Goal: Information Seeking & Learning: Learn about a topic

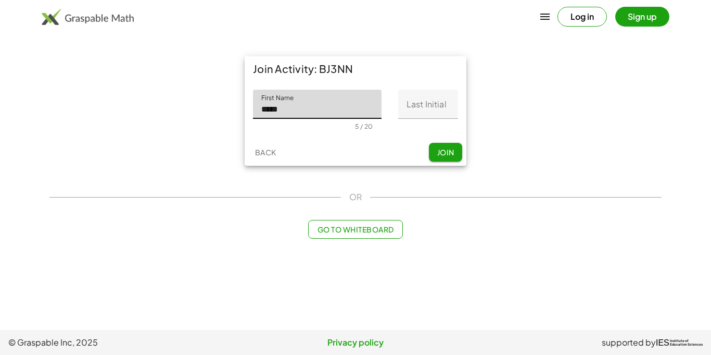
type input "*****"
click at [420, 105] on input "Last Initial" at bounding box center [428, 104] width 60 height 29
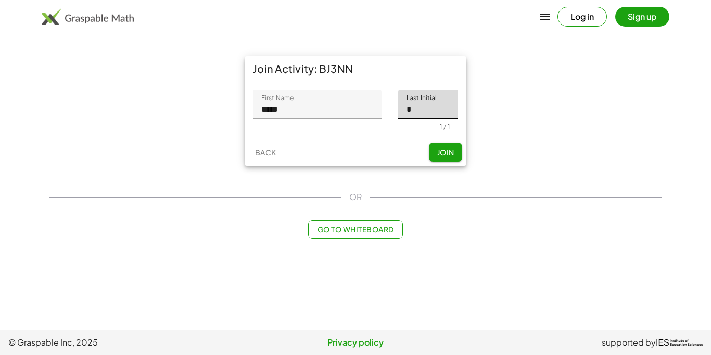
type input "*"
click at [439, 156] on span "Join" at bounding box center [445, 151] width 17 height 9
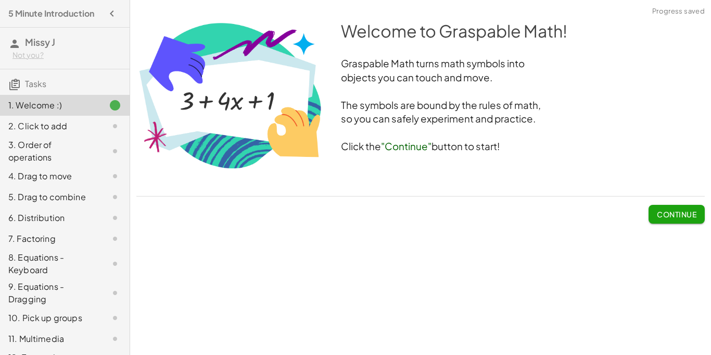
click at [668, 220] on button "Continue" at bounding box center [677, 214] width 56 height 19
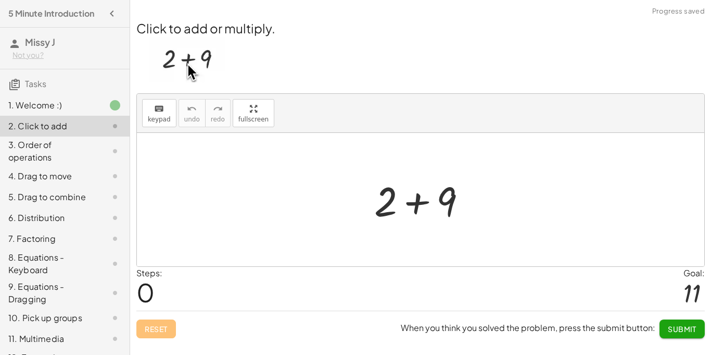
click at [407, 192] on div at bounding box center [424, 200] width 111 height 54
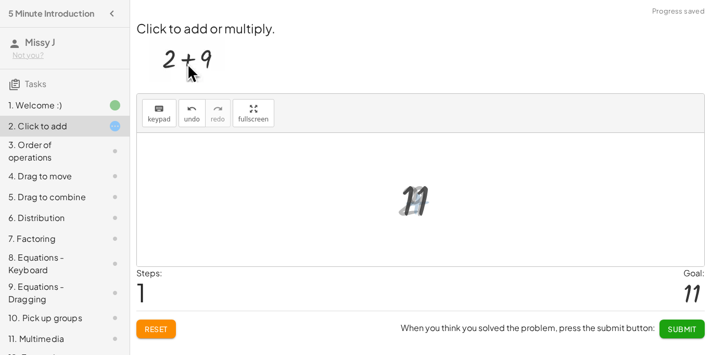
click at [416, 203] on div at bounding box center [424, 200] width 57 height 52
click at [680, 329] on span "Submit" at bounding box center [682, 328] width 29 height 9
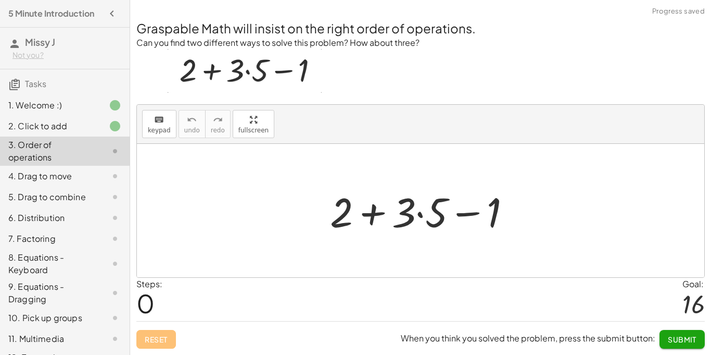
click at [377, 212] on div at bounding box center [425, 211] width 200 height 54
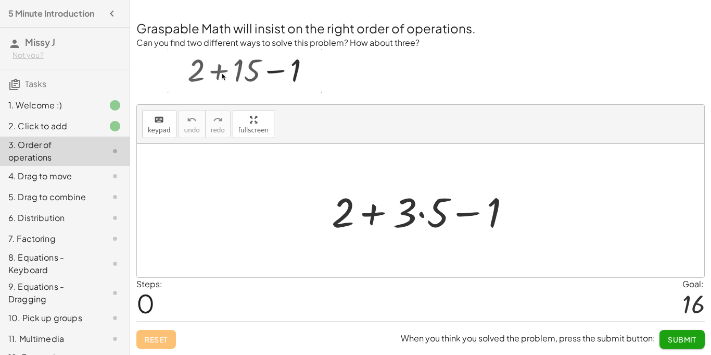
click at [377, 212] on div at bounding box center [425, 211] width 200 height 54
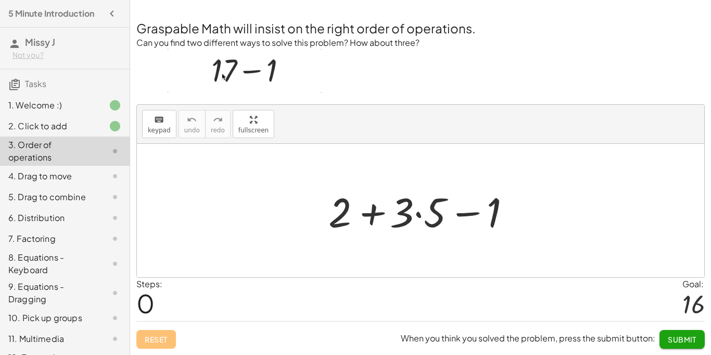
click at [377, 212] on div at bounding box center [425, 211] width 200 height 54
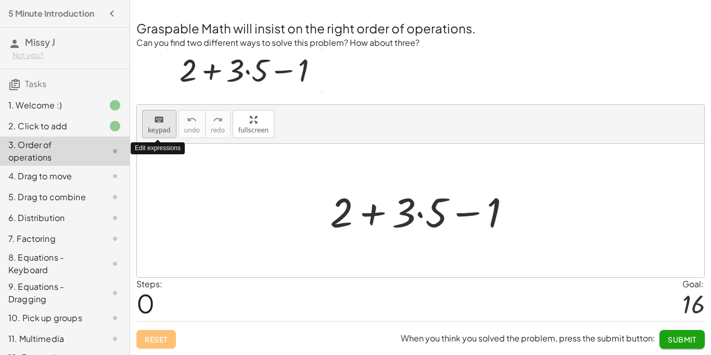
click at [156, 130] on span "keypad" at bounding box center [159, 130] width 23 height 7
click at [209, 191] on div at bounding box center [421, 210] width 568 height 133
click at [396, 213] on div at bounding box center [404, 211] width 24 height 48
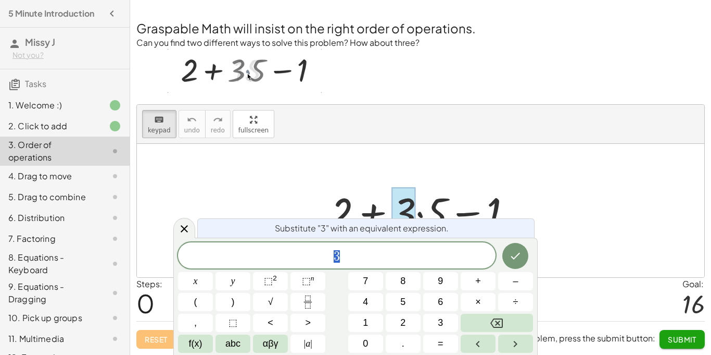
click at [396, 213] on div at bounding box center [404, 211] width 24 height 48
click at [471, 295] on button "×" at bounding box center [478, 302] width 35 height 18
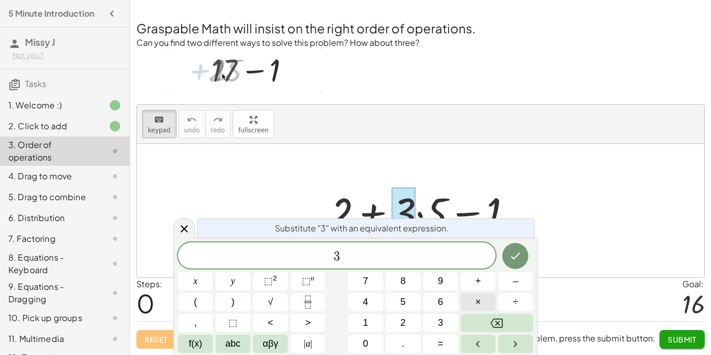
scroll to position [1, 0]
click at [467, 301] on button "×" at bounding box center [478, 302] width 35 height 18
click at [184, 227] on icon at bounding box center [184, 228] width 12 height 12
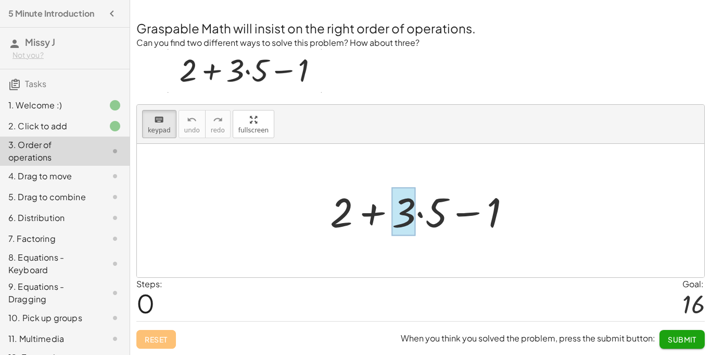
click at [412, 215] on div at bounding box center [404, 211] width 24 height 48
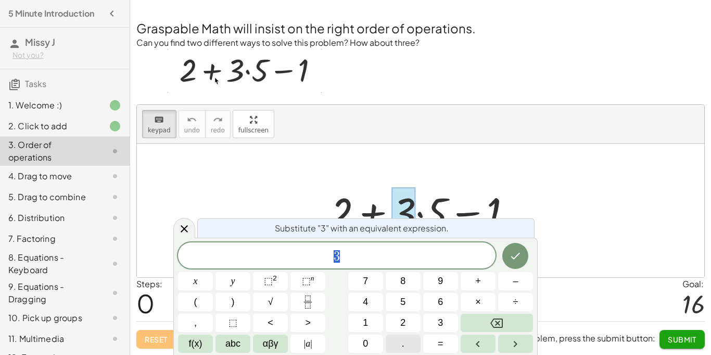
click at [402, 341] on span "." at bounding box center [403, 343] width 3 height 14
click at [519, 247] on button "Done" at bounding box center [515, 256] width 26 height 26
click at [189, 221] on div at bounding box center [184, 228] width 22 height 20
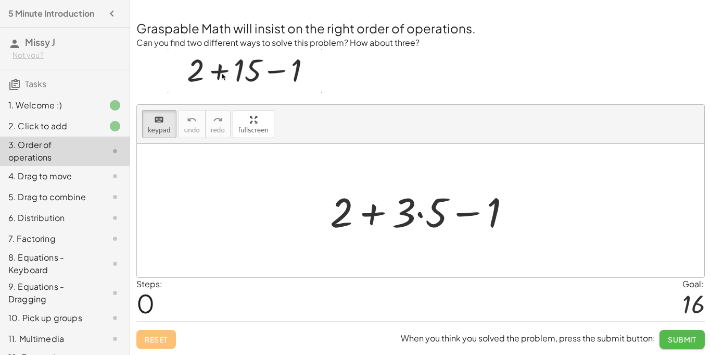
click at [677, 340] on span "Submit" at bounding box center [682, 338] width 29 height 9
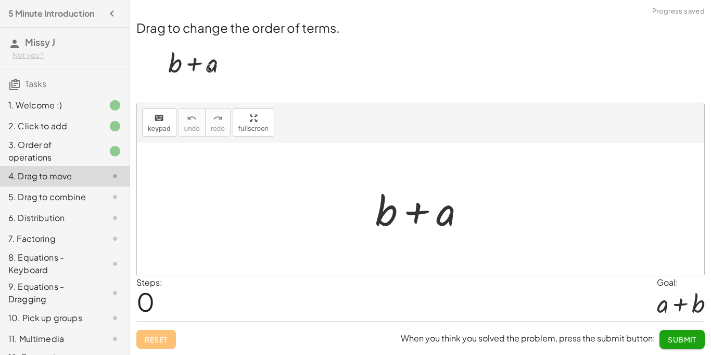
click at [423, 214] on div at bounding box center [424, 209] width 109 height 54
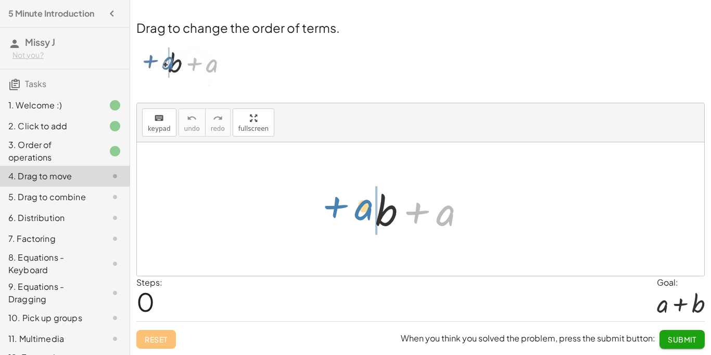
drag, startPoint x: 438, startPoint y: 217, endPoint x: 356, endPoint y: 211, distance: 83.0
click at [356, 211] on div "+ a + b + a" at bounding box center [421, 208] width 568 height 133
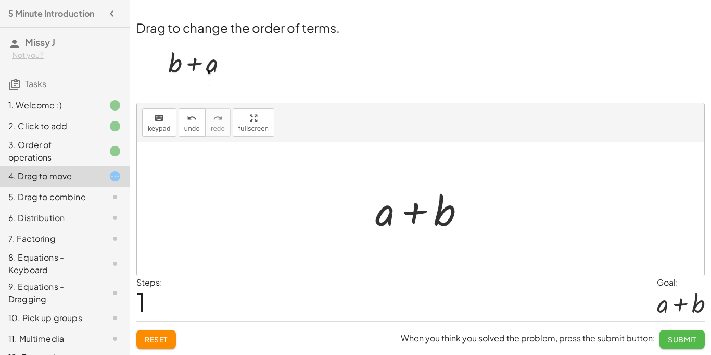
click at [689, 340] on span "Submit" at bounding box center [682, 338] width 29 height 9
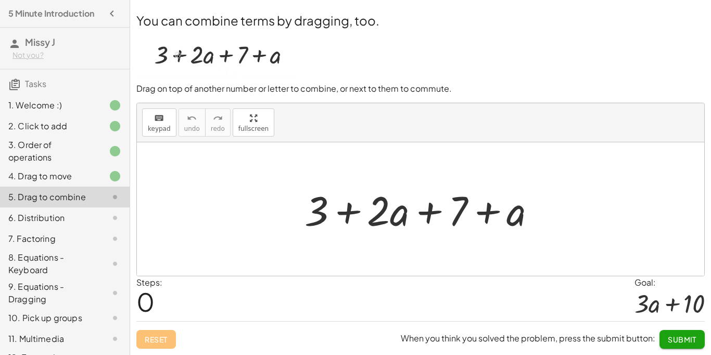
click at [347, 210] on div at bounding box center [424, 209] width 250 height 54
click at [347, 211] on div at bounding box center [424, 209] width 250 height 54
click at [369, 209] on div at bounding box center [424, 209] width 250 height 54
click at [315, 227] on div at bounding box center [424, 209] width 250 height 54
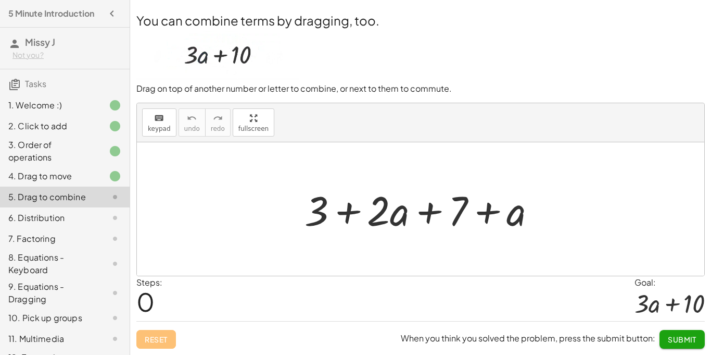
click at [354, 212] on div at bounding box center [424, 209] width 250 height 54
click at [321, 212] on div at bounding box center [424, 209] width 250 height 54
drag, startPoint x: 403, startPoint y: 215, endPoint x: 332, endPoint y: 215, distance: 70.8
click at [332, 215] on div at bounding box center [424, 209] width 250 height 54
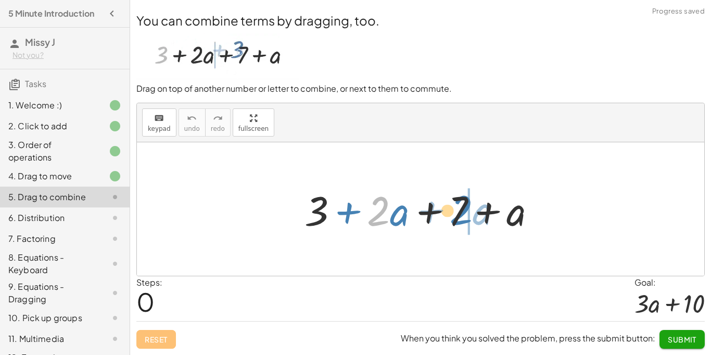
drag, startPoint x: 382, startPoint y: 218, endPoint x: 483, endPoint y: 215, distance: 101.1
click at [483, 215] on div at bounding box center [424, 209] width 250 height 54
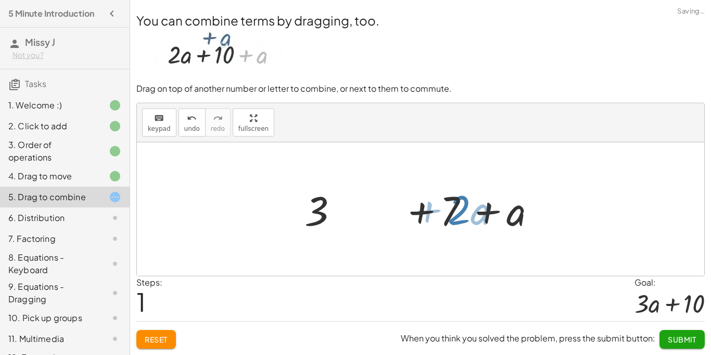
click at [484, 215] on div at bounding box center [424, 209] width 250 height 54
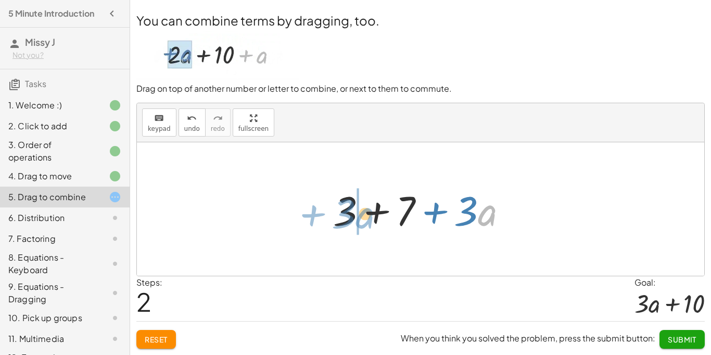
drag, startPoint x: 489, startPoint y: 219, endPoint x: 367, endPoint y: 222, distance: 122.4
click at [367, 222] on div at bounding box center [424, 209] width 193 height 54
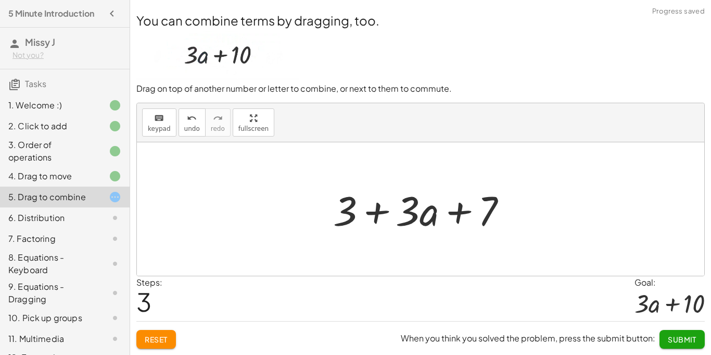
click at [442, 217] on div at bounding box center [424, 209] width 193 height 54
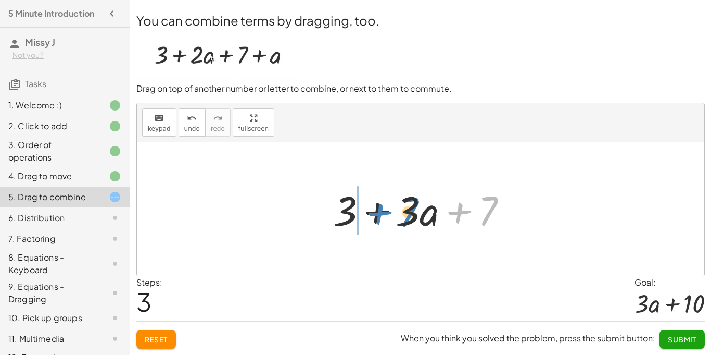
drag, startPoint x: 492, startPoint y: 207, endPoint x: 412, endPoint y: 208, distance: 79.7
click at [412, 208] on div at bounding box center [424, 209] width 193 height 54
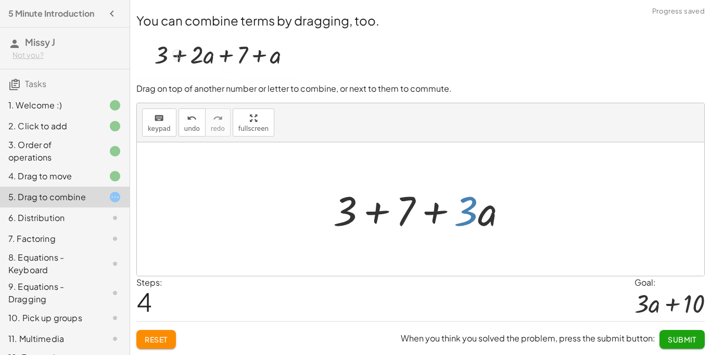
click at [474, 216] on div at bounding box center [424, 209] width 193 height 54
click at [169, 338] on button "Reset" at bounding box center [156, 339] width 40 height 19
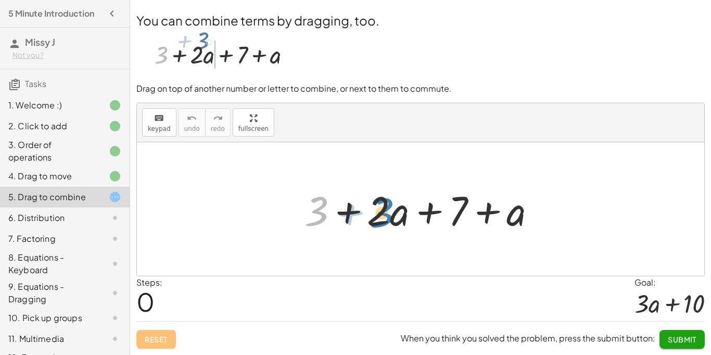
drag, startPoint x: 315, startPoint y: 207, endPoint x: 380, endPoint y: 208, distance: 65.1
click at [380, 208] on div at bounding box center [424, 209] width 250 height 54
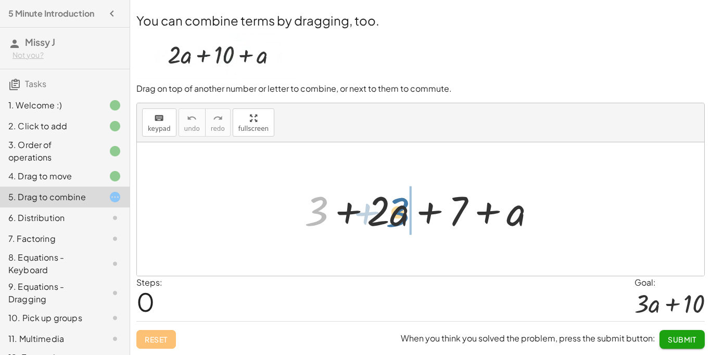
drag, startPoint x: 318, startPoint y: 212, endPoint x: 402, endPoint y: 213, distance: 84.4
click at [402, 213] on div at bounding box center [424, 209] width 250 height 54
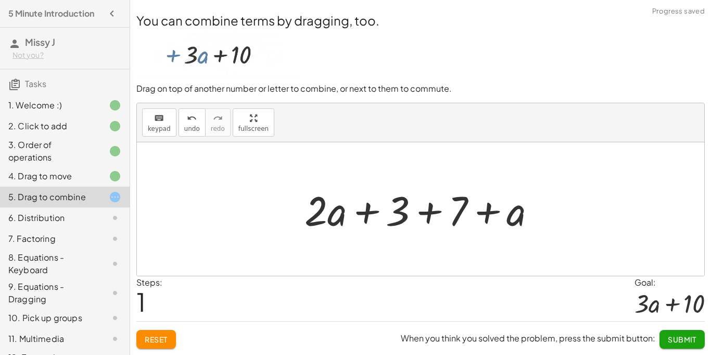
click at [399, 213] on div at bounding box center [424, 209] width 250 height 54
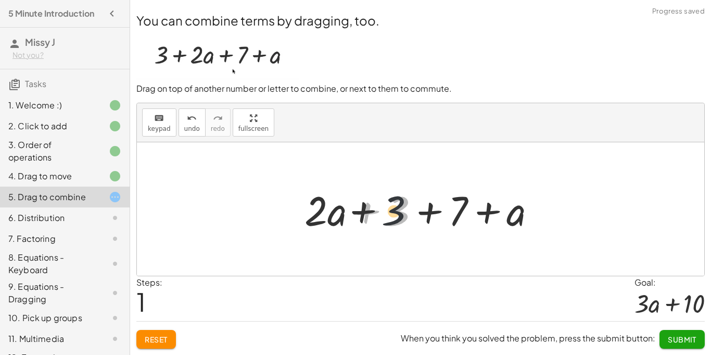
drag, startPoint x: 399, startPoint y: 213, endPoint x: 392, endPoint y: 213, distance: 6.8
click at [392, 213] on div at bounding box center [424, 209] width 250 height 54
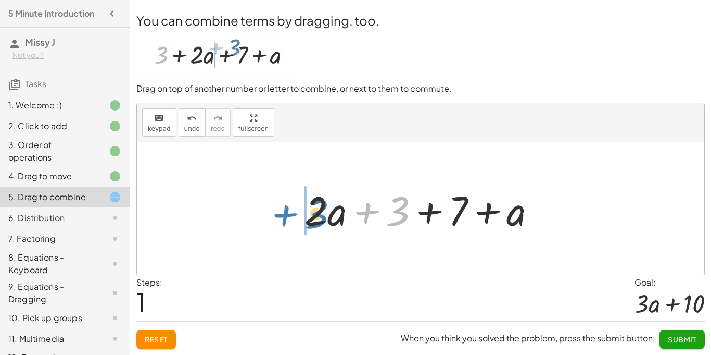
drag, startPoint x: 403, startPoint y: 212, endPoint x: 320, endPoint y: 215, distance: 82.8
click at [320, 215] on div at bounding box center [424, 209] width 250 height 54
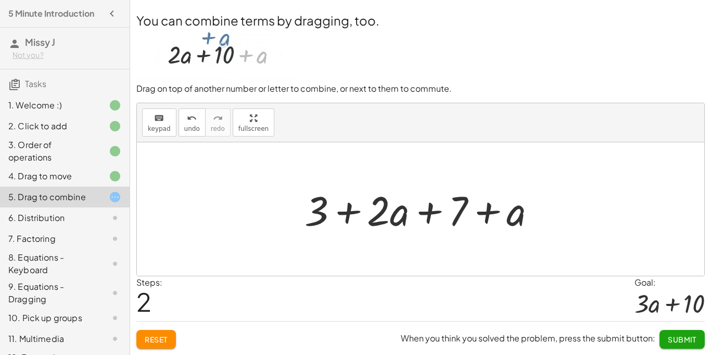
click at [157, 340] on span "Reset" at bounding box center [156, 338] width 23 height 9
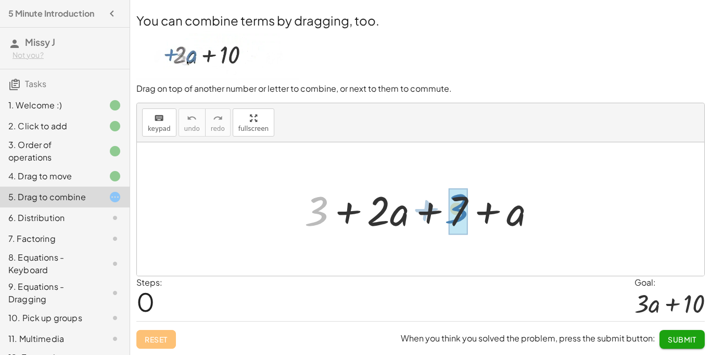
drag, startPoint x: 320, startPoint y: 214, endPoint x: 460, endPoint y: 211, distance: 140.1
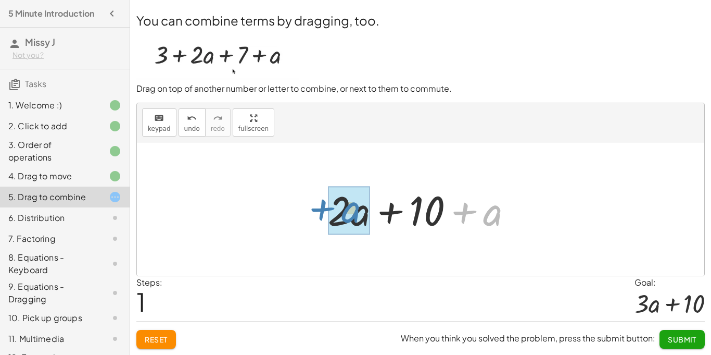
drag, startPoint x: 464, startPoint y: 213, endPoint x: 322, endPoint y: 210, distance: 142.7
click at [322, 210] on div "+ 3 + · 2 · a + 7 + a + a + + · 2 · a + a 10" at bounding box center [420, 209] width 217 height 59
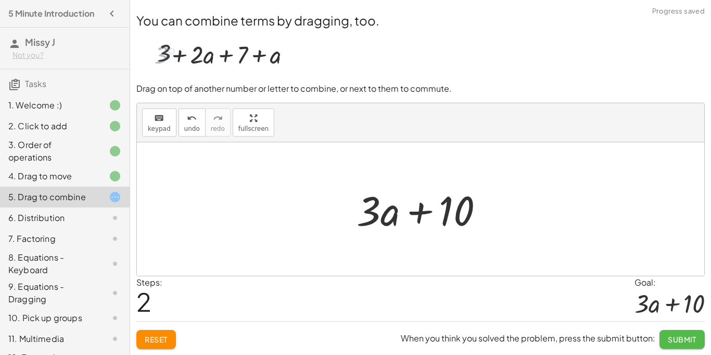
click at [679, 338] on span "Submit" at bounding box center [682, 338] width 29 height 9
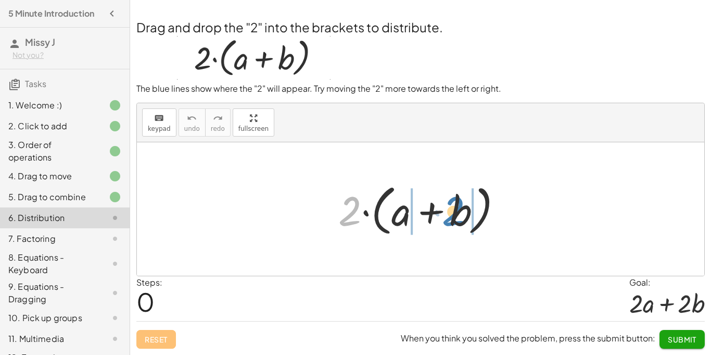
drag, startPoint x: 350, startPoint y: 217, endPoint x: 453, endPoint y: 217, distance: 103.1
click at [453, 217] on div at bounding box center [424, 209] width 183 height 60
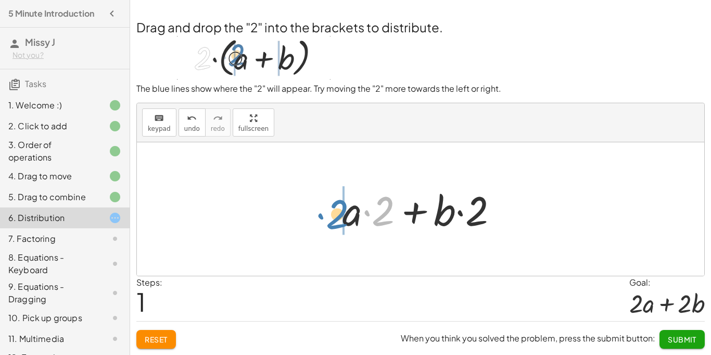
drag, startPoint x: 380, startPoint y: 211, endPoint x: 332, endPoint y: 214, distance: 47.5
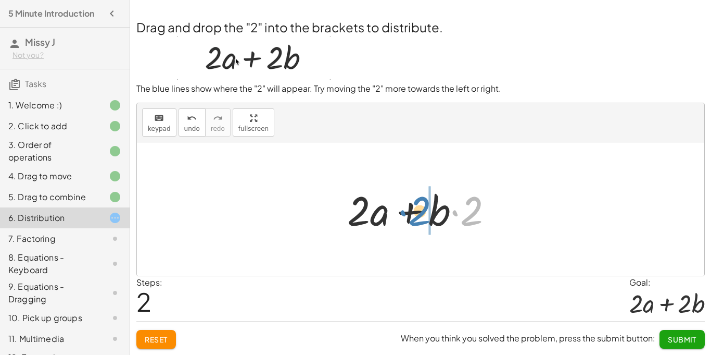
drag, startPoint x: 454, startPoint y: 212, endPoint x: 402, endPoint y: 212, distance: 52.1
click at [402, 212] on div at bounding box center [424, 209] width 165 height 54
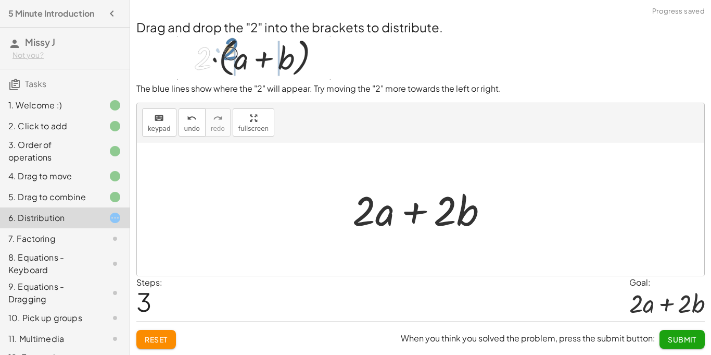
click at [695, 344] on button "Submit" at bounding box center [682, 339] width 45 height 19
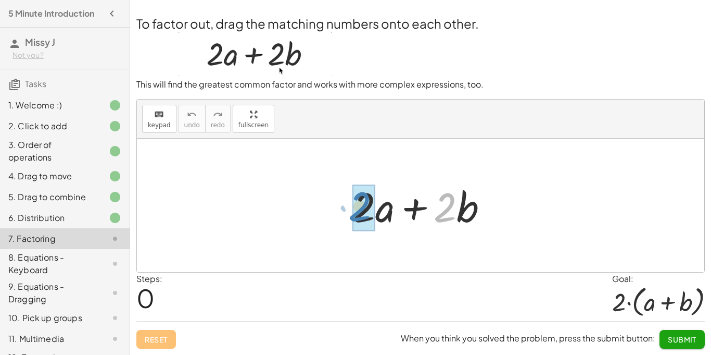
drag, startPoint x: 450, startPoint y: 217, endPoint x: 366, endPoint y: 216, distance: 84.4
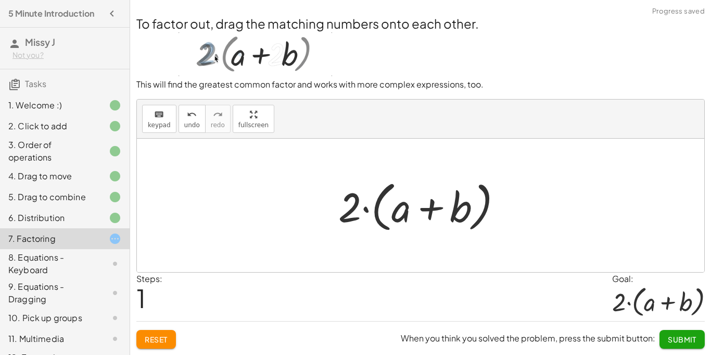
click at [685, 336] on span "Submit" at bounding box center [682, 338] width 29 height 9
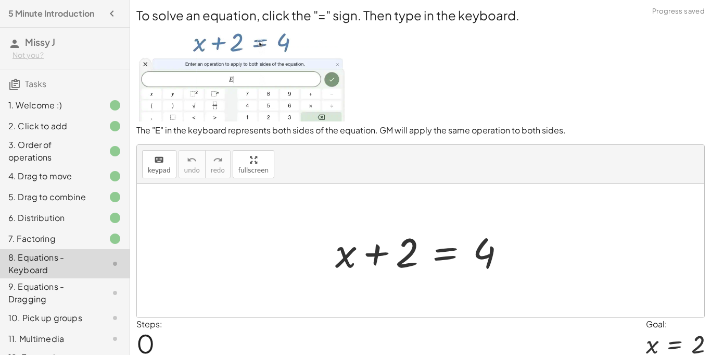
click at [443, 257] on div at bounding box center [424, 251] width 189 height 54
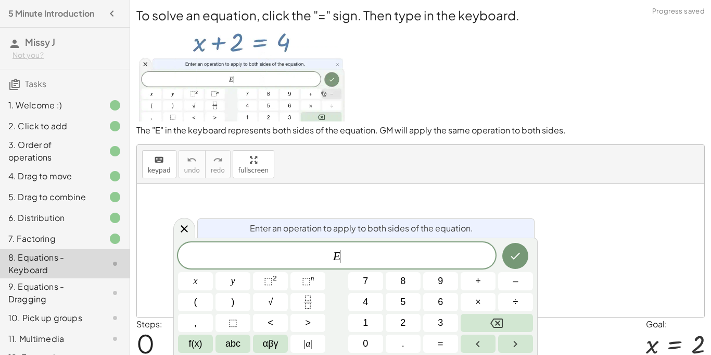
scroll to position [6, 0]
click at [519, 282] on button "–" at bounding box center [515, 281] width 35 height 18
click at [409, 324] on button "2" at bounding box center [403, 322] width 35 height 18
click at [525, 252] on button "Done" at bounding box center [515, 256] width 26 height 26
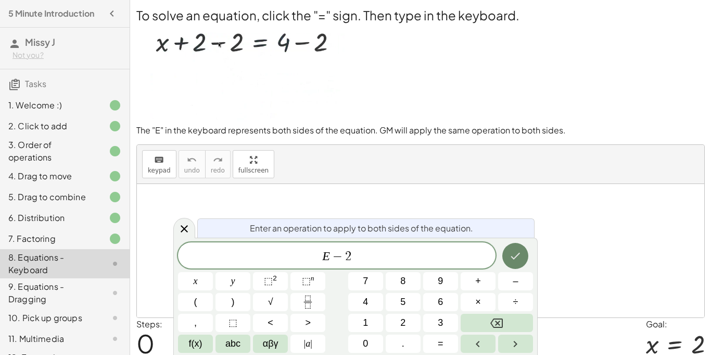
click at [519, 252] on div at bounding box center [424, 251] width 189 height 54
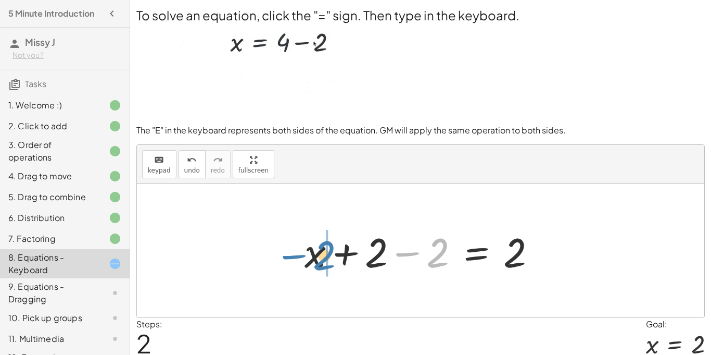
drag, startPoint x: 398, startPoint y: 253, endPoint x: 285, endPoint y: 256, distance: 113.5
click at [285, 256] on div "+ x + 2 = 4 + x + 2 − 2 = + 4 − 2 − 2 + x + 2 = − 2 2" at bounding box center [421, 250] width 568 height 133
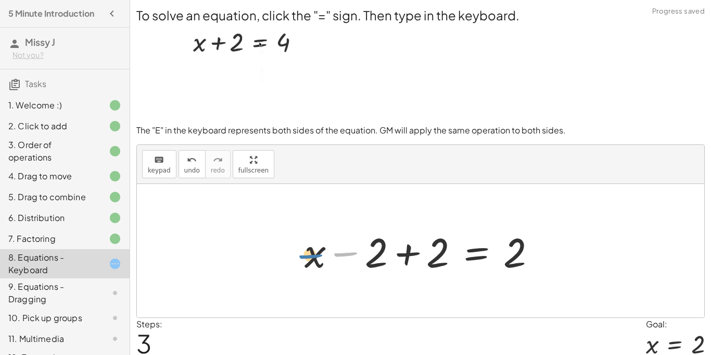
drag, startPoint x: 346, startPoint y: 253, endPoint x: 310, endPoint y: 255, distance: 35.5
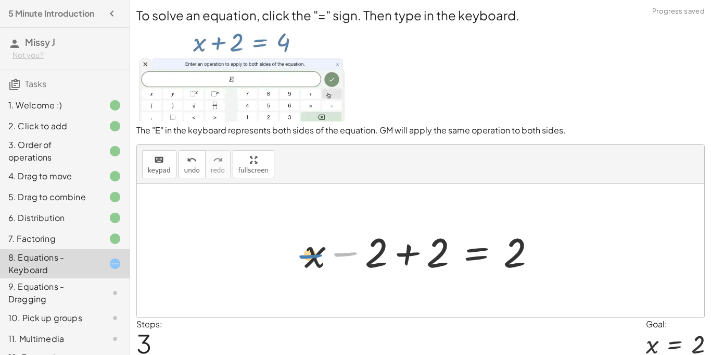
click at [310, 255] on div at bounding box center [424, 251] width 250 height 54
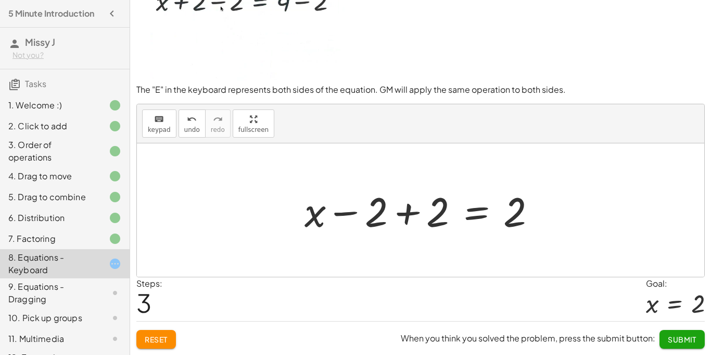
click at [150, 348] on button "Reset" at bounding box center [156, 339] width 40 height 19
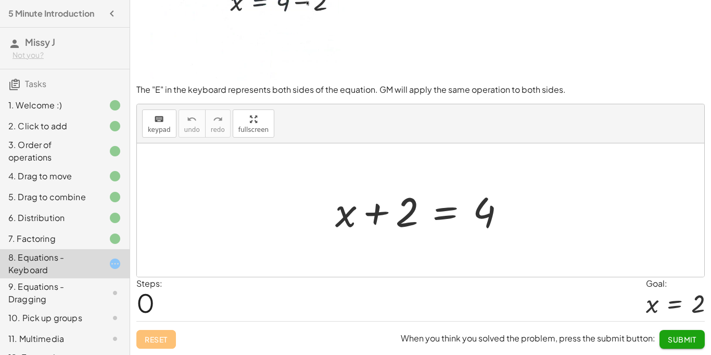
click at [451, 211] on div at bounding box center [424, 210] width 189 height 54
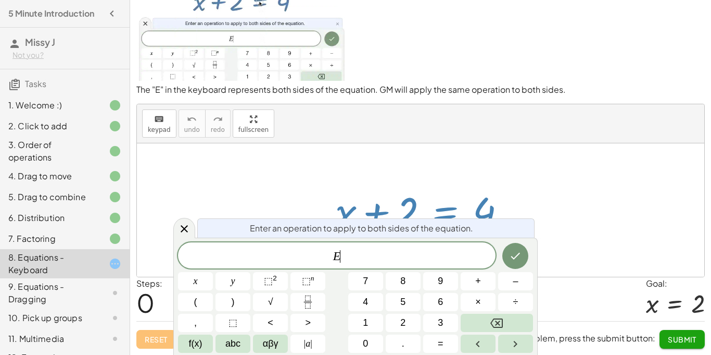
click at [451, 211] on div at bounding box center [424, 210] width 189 height 54
click at [519, 278] on button "–" at bounding box center [515, 281] width 35 height 18
click at [409, 321] on button "2" at bounding box center [403, 322] width 35 height 18
click at [513, 261] on icon "Done" at bounding box center [515, 255] width 12 height 12
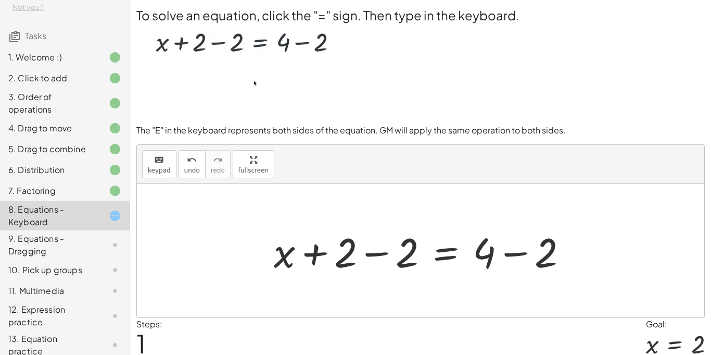
scroll to position [0, 0]
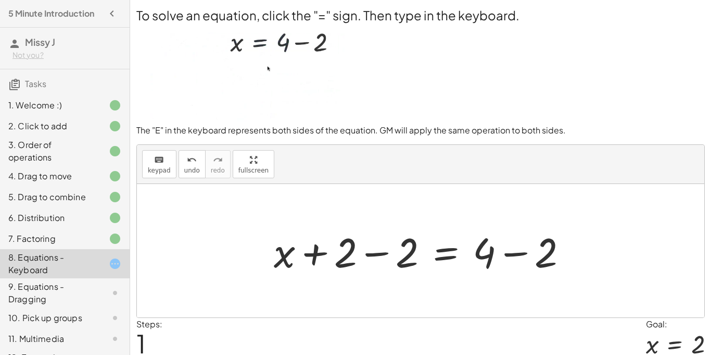
click at [378, 254] on div at bounding box center [425, 251] width 312 height 54
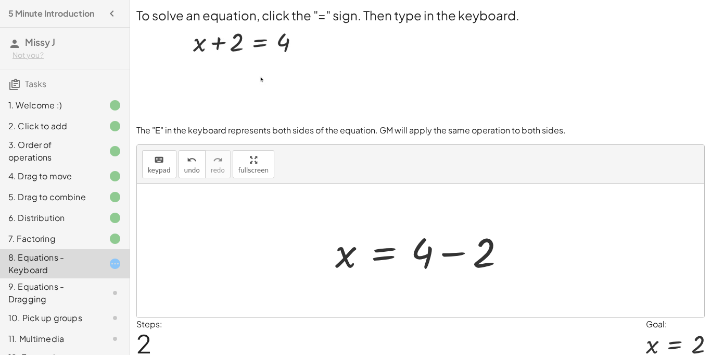
click at [458, 253] on div at bounding box center [424, 251] width 189 height 54
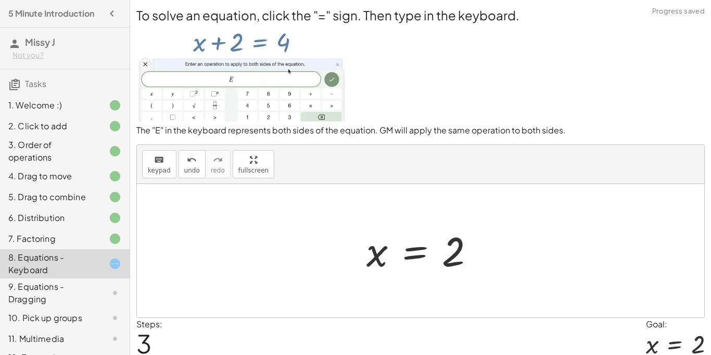
click at [450, 252] on div at bounding box center [424, 251] width 127 height 52
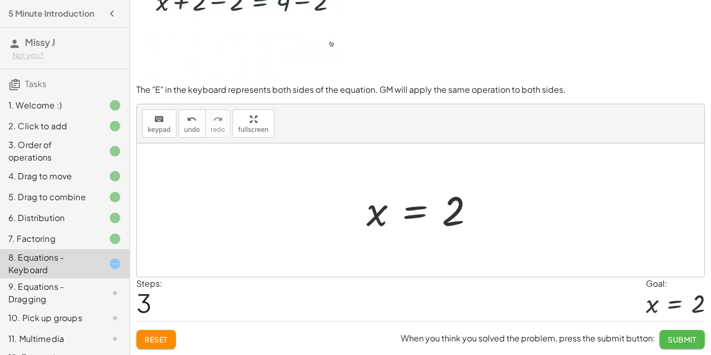
click at [684, 342] on span "Submit" at bounding box center [682, 338] width 29 height 9
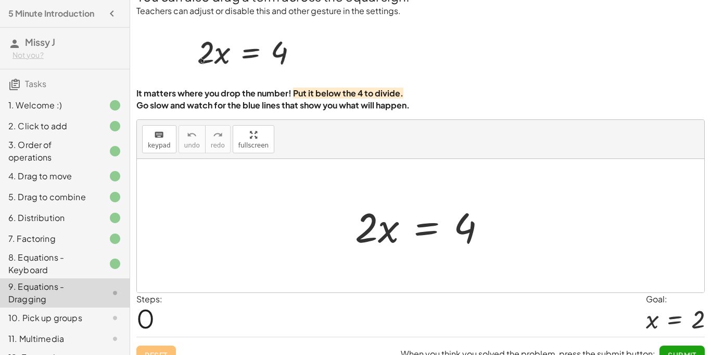
scroll to position [20, 0]
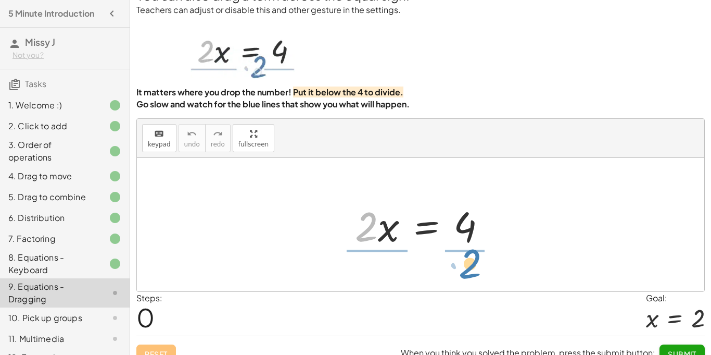
drag, startPoint x: 357, startPoint y: 228, endPoint x: 460, endPoint y: 265, distance: 110.0
click at [460, 265] on div "· 2 · 2 · x = 4" at bounding box center [421, 224] width 568 height 133
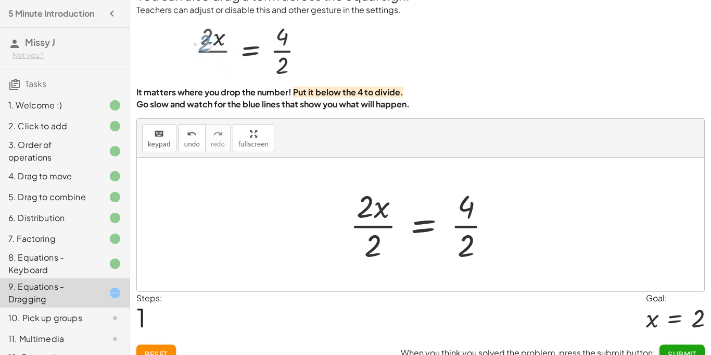
click at [378, 215] on div at bounding box center [425, 224] width 160 height 80
drag, startPoint x: 378, startPoint y: 240, endPoint x: 368, endPoint y: 204, distance: 37.3
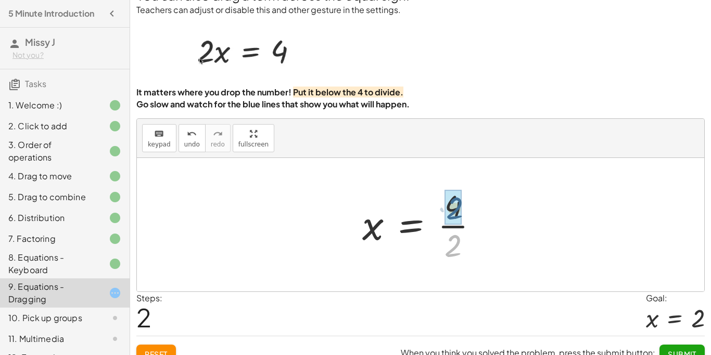
drag, startPoint x: 456, startPoint y: 249, endPoint x: 457, endPoint y: 210, distance: 39.1
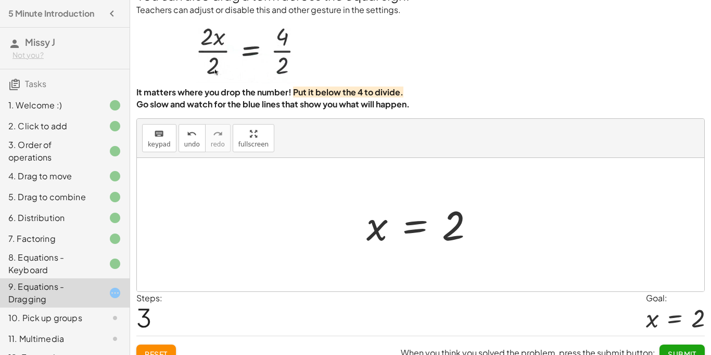
click at [681, 346] on button "Submit" at bounding box center [682, 353] width 45 height 19
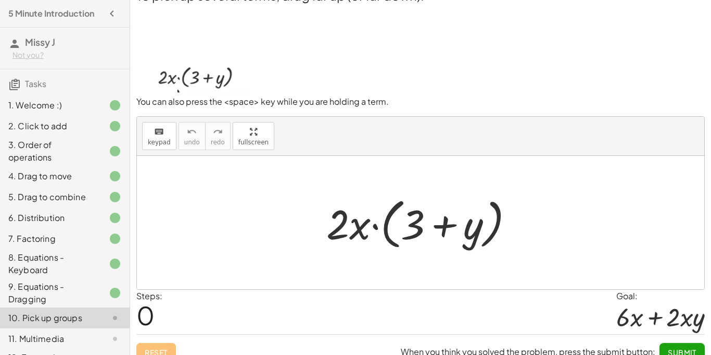
scroll to position [9, 0]
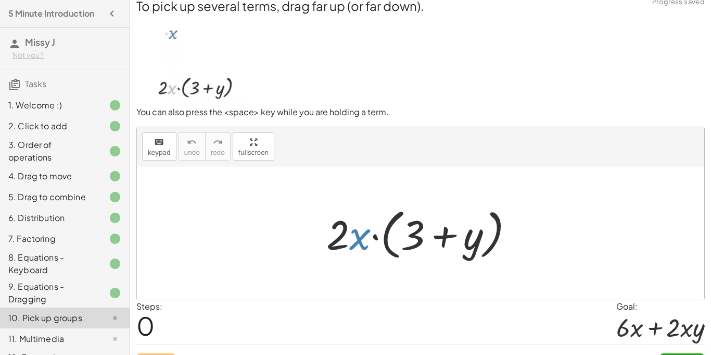
click at [364, 241] on div at bounding box center [424, 233] width 206 height 60
drag, startPoint x: 342, startPoint y: 238, endPoint x: 334, endPoint y: 233, distance: 9.1
click at [334, 233] on div at bounding box center [424, 233] width 206 height 60
drag, startPoint x: 367, startPoint y: 236, endPoint x: 288, endPoint y: 183, distance: 95.0
click at [288, 183] on div "· x · 2 · x · ( + 3 + y )" at bounding box center [421, 232] width 568 height 133
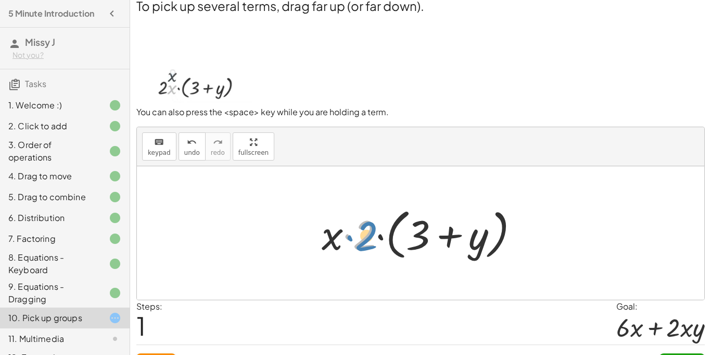
drag, startPoint x: 360, startPoint y: 233, endPoint x: 368, endPoint y: 234, distance: 7.8
click at [368, 234] on div at bounding box center [425, 233] width 216 height 60
drag, startPoint x: 368, startPoint y: 234, endPoint x: 277, endPoint y: 184, distance: 103.5
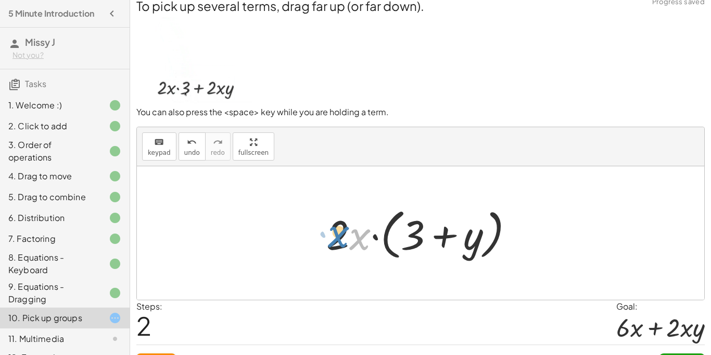
drag, startPoint x: 357, startPoint y: 237, endPoint x: 336, endPoint y: 234, distance: 21.6
click at [336, 234] on div at bounding box center [424, 233] width 206 height 60
drag, startPoint x: 336, startPoint y: 235, endPoint x: 354, endPoint y: 239, distance: 18.2
click at [354, 239] on div at bounding box center [424, 233] width 206 height 60
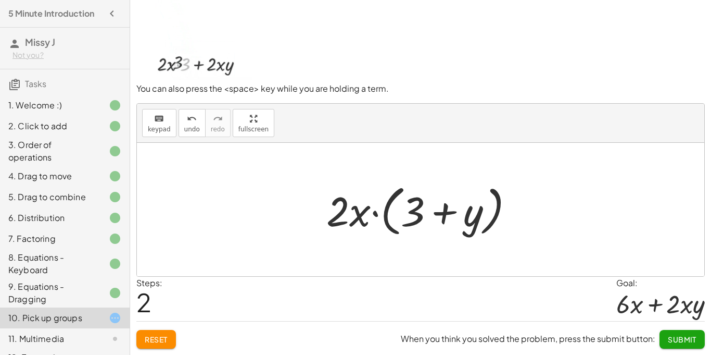
click at [157, 332] on button "Reset" at bounding box center [156, 339] width 40 height 19
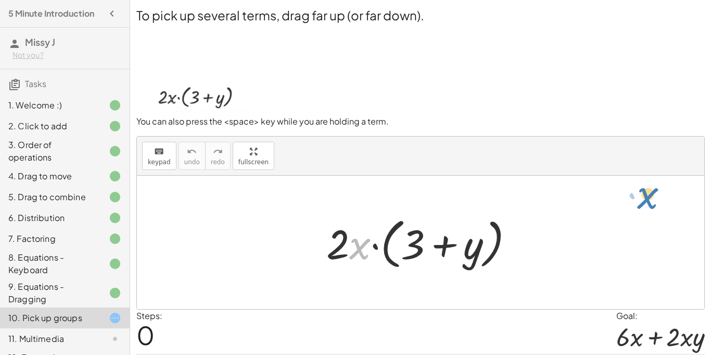
drag, startPoint x: 366, startPoint y: 248, endPoint x: 654, endPoint y: 197, distance: 292.4
drag, startPoint x: 369, startPoint y: 245, endPoint x: 337, endPoint y: 147, distance: 103.4
click at [337, 147] on div "keyboard keypad undo undo redo redo fullscreen · x · 2 · x · ( + 3 + y ) ×" at bounding box center [421, 222] width 568 height 172
drag, startPoint x: 361, startPoint y: 246, endPoint x: 356, endPoint y: 193, distance: 53.4
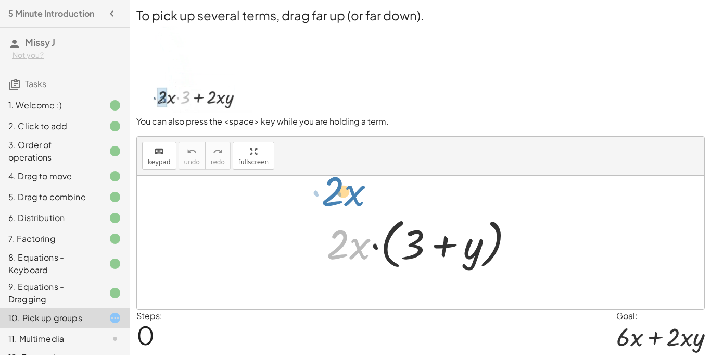
click at [356, 193] on div "· x · 2 · 2 · x · ( + 3 + y )" at bounding box center [421, 241] width 568 height 133
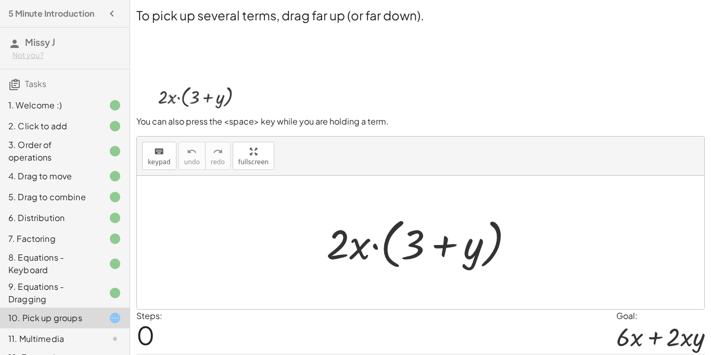
click at [424, 229] on div at bounding box center [424, 242] width 206 height 60
drag, startPoint x: 363, startPoint y: 249, endPoint x: 442, endPoint y: 250, distance: 78.1
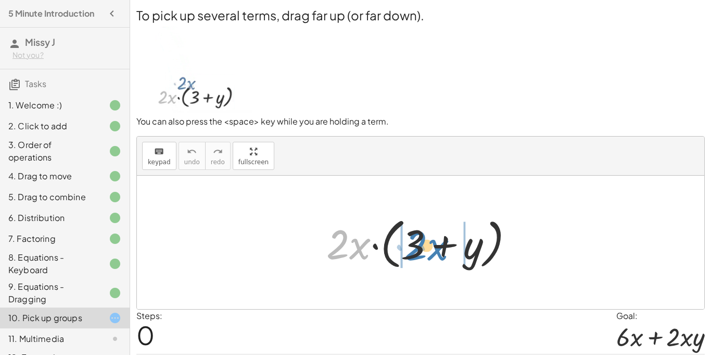
click at [442, 250] on div at bounding box center [424, 242] width 206 height 60
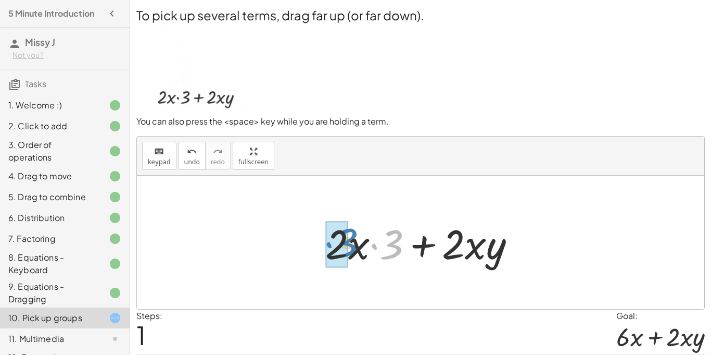
drag, startPoint x: 392, startPoint y: 244, endPoint x: 346, endPoint y: 243, distance: 46.4
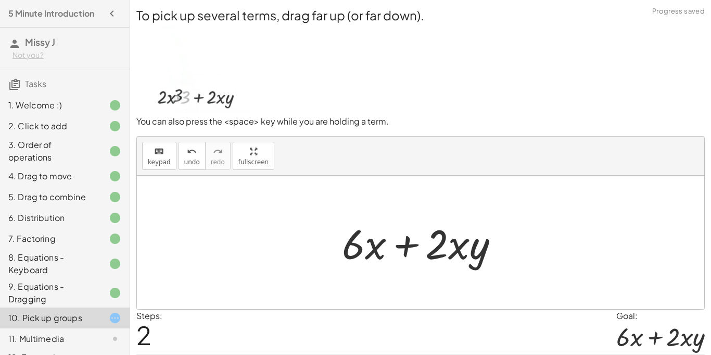
scroll to position [33, 0]
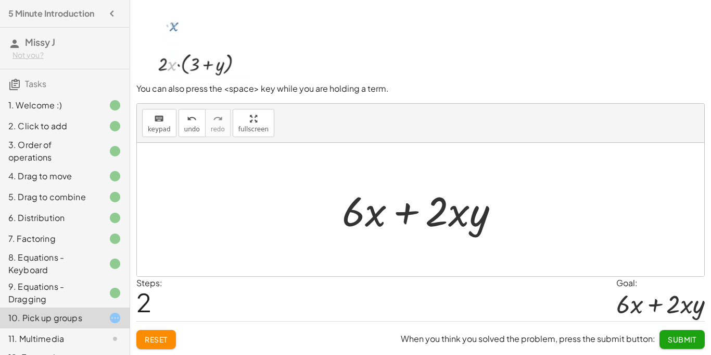
click at [672, 343] on span "Submit" at bounding box center [682, 338] width 29 height 9
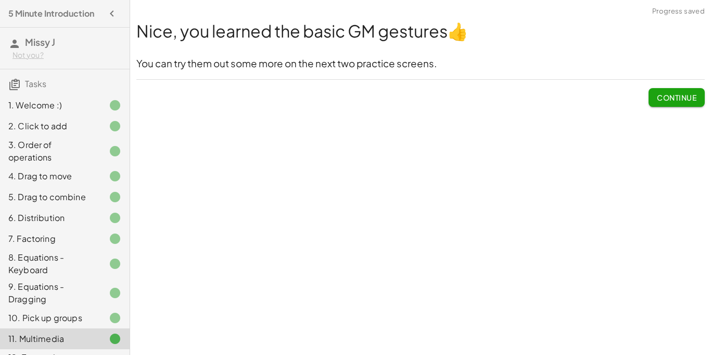
click at [671, 102] on button "Continue" at bounding box center [677, 97] width 56 height 19
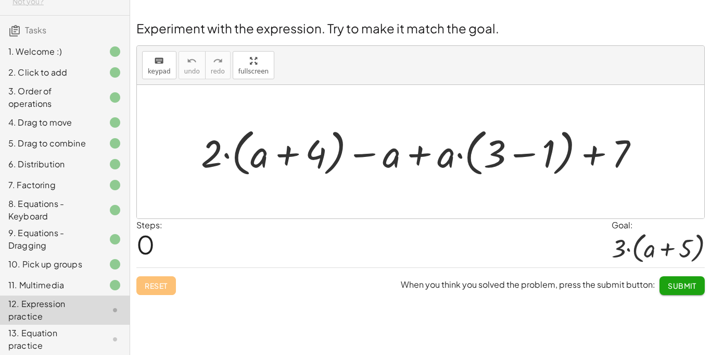
scroll to position [52, 0]
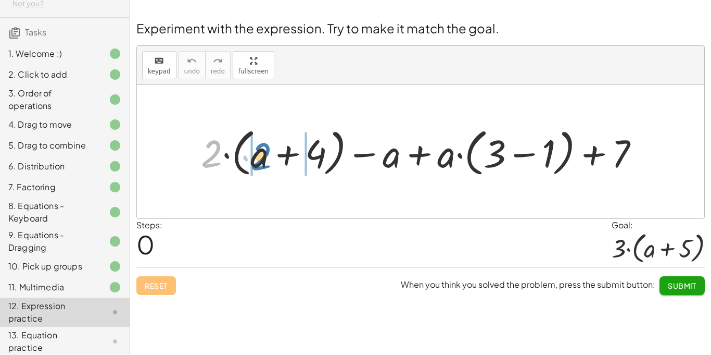
drag, startPoint x: 203, startPoint y: 152, endPoint x: 253, endPoint y: 155, distance: 50.1
click at [253, 155] on div at bounding box center [424, 151] width 457 height 56
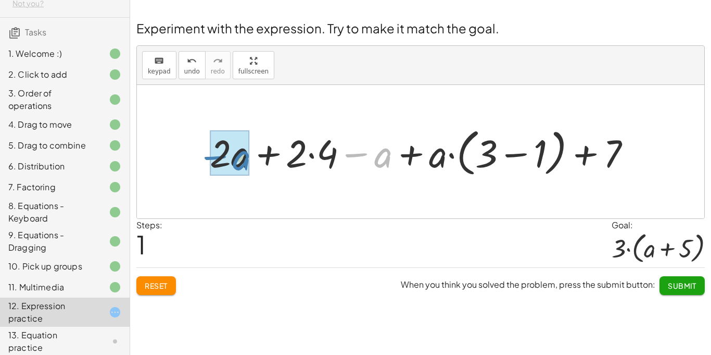
drag, startPoint x: 360, startPoint y: 152, endPoint x: 219, endPoint y: 155, distance: 141.7
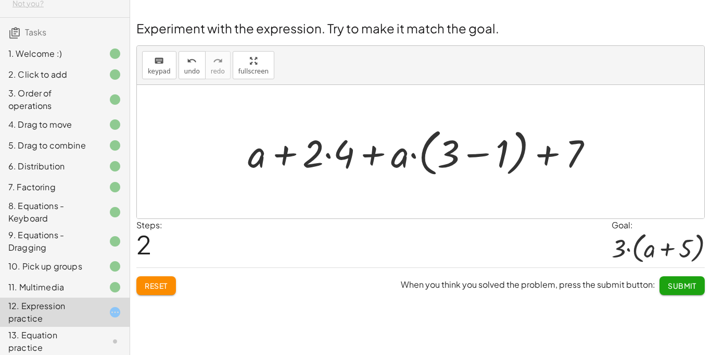
click at [258, 157] on div at bounding box center [425, 151] width 364 height 56
click at [481, 155] on div at bounding box center [425, 151] width 364 height 56
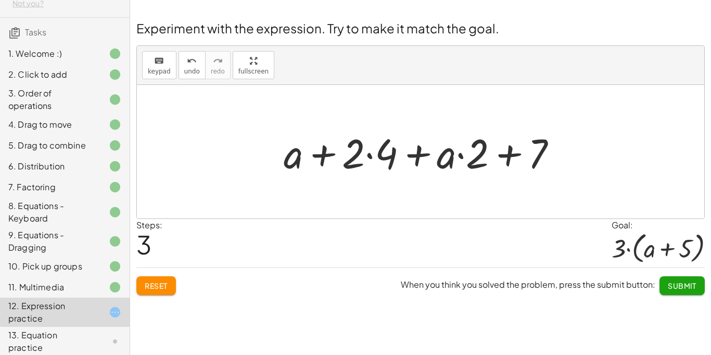
click at [142, 286] on button "Reset" at bounding box center [156, 285] width 40 height 19
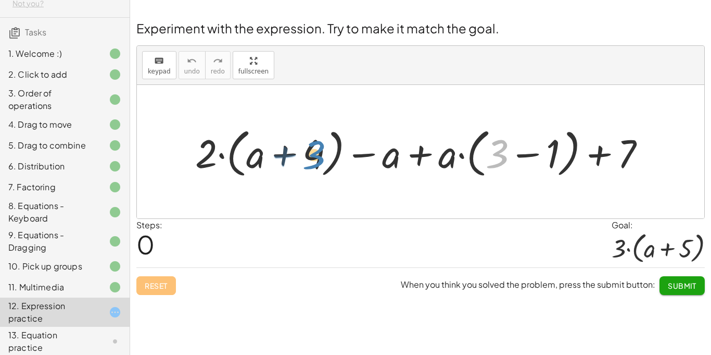
drag, startPoint x: 498, startPoint y: 148, endPoint x: 315, endPoint y: 149, distance: 183.3
click at [315, 149] on div at bounding box center [425, 152] width 470 height 58
click at [319, 146] on div at bounding box center [425, 152] width 470 height 58
drag, startPoint x: 507, startPoint y: 157, endPoint x: 346, endPoint y: 157, distance: 160.4
click at [346, 157] on div at bounding box center [425, 152] width 470 height 58
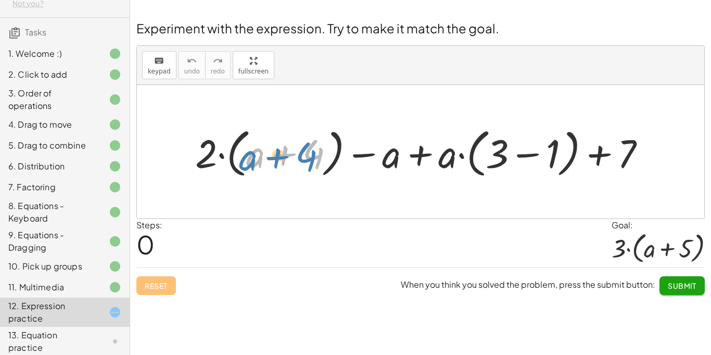
drag, startPoint x: 257, startPoint y: 151, endPoint x: 249, endPoint y: 155, distance: 8.6
click at [249, 155] on div at bounding box center [425, 152] width 470 height 58
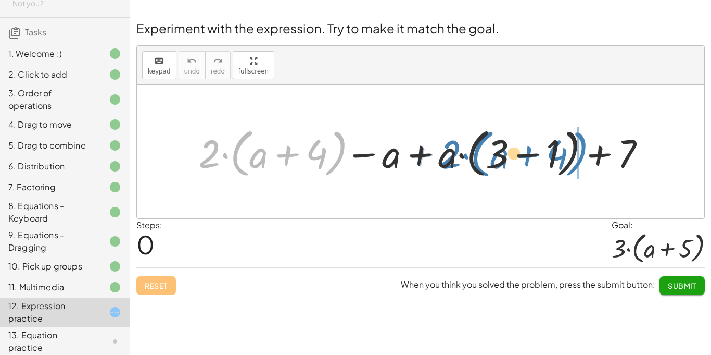
drag, startPoint x: 208, startPoint y: 146, endPoint x: 448, endPoint y: 146, distance: 240.0
click at [448, 146] on div at bounding box center [418, 152] width 463 height 58
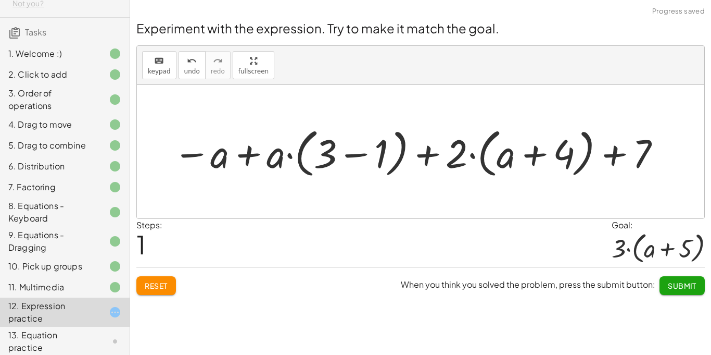
click at [172, 282] on button "Reset" at bounding box center [156, 285] width 40 height 19
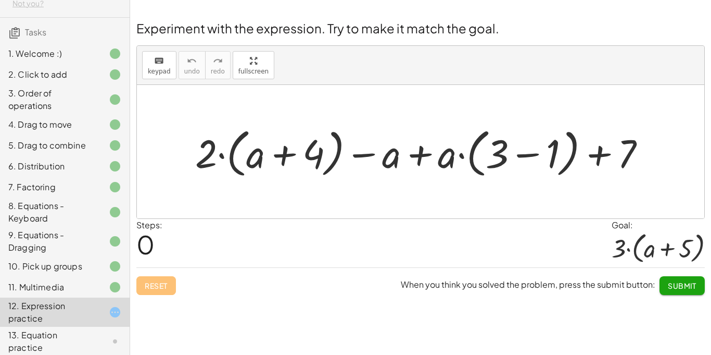
click at [657, 244] on div at bounding box center [658, 247] width 93 height 33
click at [657, 250] on div at bounding box center [658, 247] width 93 height 33
click at [397, 158] on div at bounding box center [425, 152] width 470 height 58
drag, startPoint x: 397, startPoint y: 158, endPoint x: 369, endPoint y: 155, distance: 28.4
click at [369, 155] on div at bounding box center [425, 152] width 470 height 58
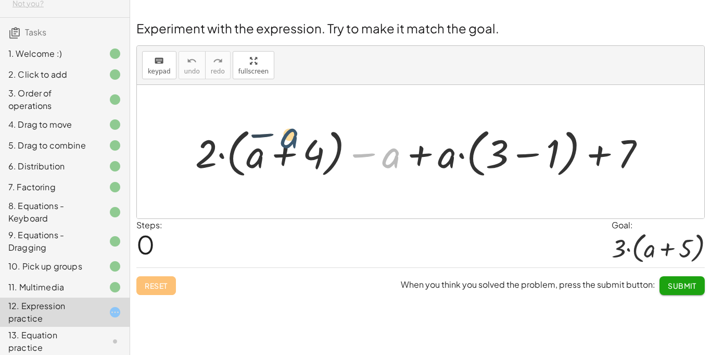
drag, startPoint x: 384, startPoint y: 156, endPoint x: 282, endPoint y: 141, distance: 103.2
click at [282, 141] on div at bounding box center [425, 152] width 470 height 58
click at [279, 161] on div at bounding box center [425, 152] width 470 height 58
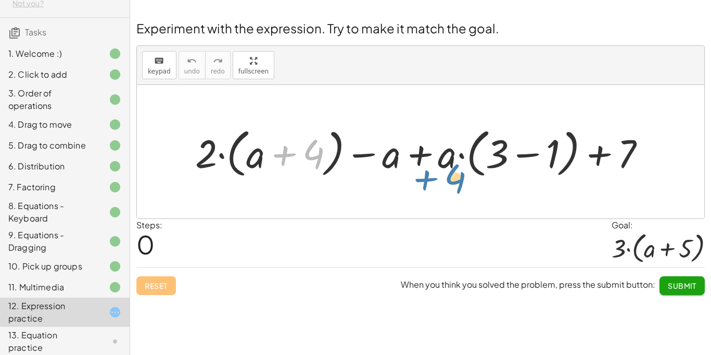
drag, startPoint x: 279, startPoint y: 161, endPoint x: 425, endPoint y: 185, distance: 148.4
click at [425, 185] on div "+ 4 + · 2 · ( + a + 4 ) − a + · a · ( + 3 − 1 ) + 7" at bounding box center [421, 151] width 568 height 133
click at [425, 185] on div at bounding box center [421, 151] width 568 height 133
click at [509, 162] on div at bounding box center [425, 152] width 470 height 58
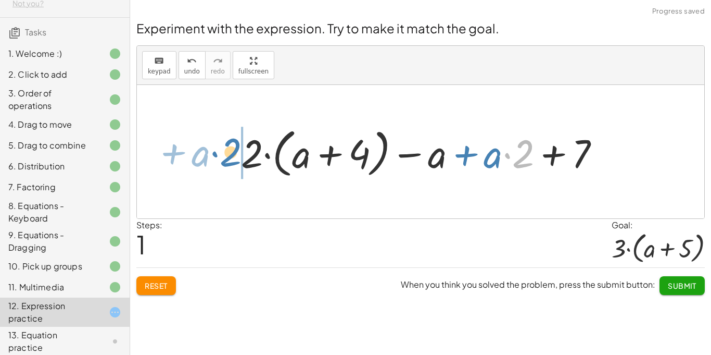
drag, startPoint x: 509, startPoint y: 162, endPoint x: 217, endPoint y: 160, distance: 292.1
click at [217, 160] on div "+ · 2 · ( + a + 4 ) − a + · a · ( + 3 − 1 ) + 7 · 2 + · a + · 2 · ( + a + 4 ) −…" at bounding box center [421, 151] width 568 height 133
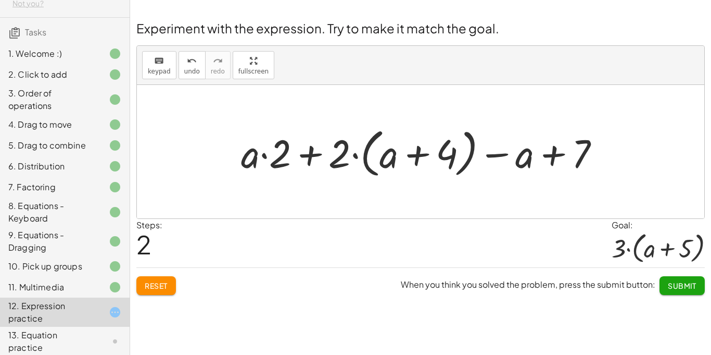
click at [457, 151] on div at bounding box center [425, 152] width 378 height 58
drag, startPoint x: 457, startPoint y: 151, endPoint x: 595, endPoint y: 152, distance: 138.0
click at [595, 152] on div at bounding box center [425, 152] width 378 height 58
click at [173, 286] on button "Reset" at bounding box center [156, 285] width 40 height 19
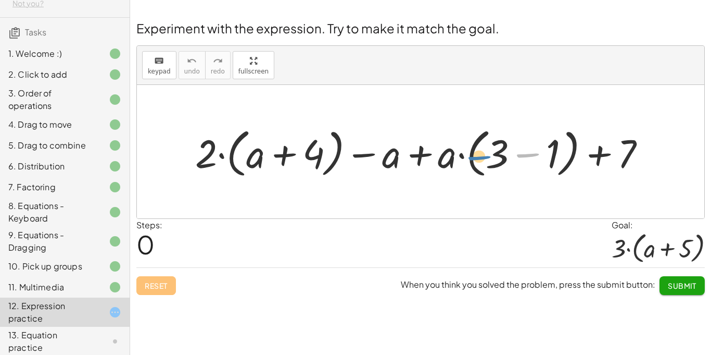
drag, startPoint x: 524, startPoint y: 154, endPoint x: 540, endPoint y: 137, distance: 22.5
click at [540, 137] on div at bounding box center [425, 152] width 470 height 58
drag, startPoint x: 501, startPoint y: 154, endPoint x: 457, endPoint y: 160, distance: 44.6
click at [457, 160] on div at bounding box center [425, 152] width 470 height 58
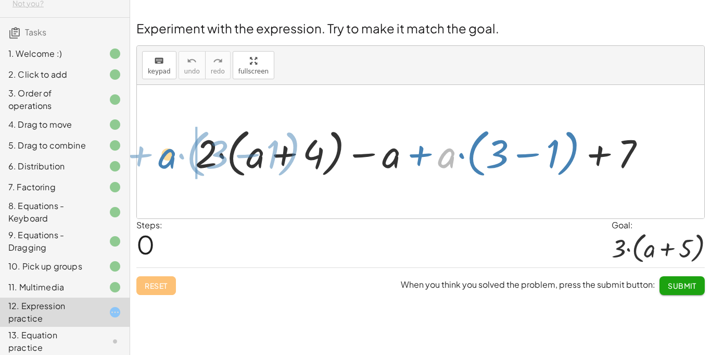
drag, startPoint x: 457, startPoint y: 160, endPoint x: 175, endPoint y: 160, distance: 281.2
click at [175, 160] on div "· a + · ( + 3 − 1 ) + · 2 · ( + a + 4 ) − a + · a · ( + 3 − 1 ) + 7" at bounding box center [421, 151] width 568 height 133
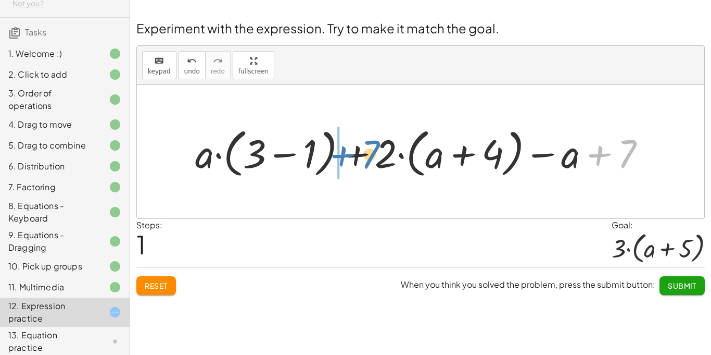
drag, startPoint x: 621, startPoint y: 155, endPoint x: 368, endPoint y: 155, distance: 253.1
click at [368, 155] on div at bounding box center [425, 152] width 470 height 58
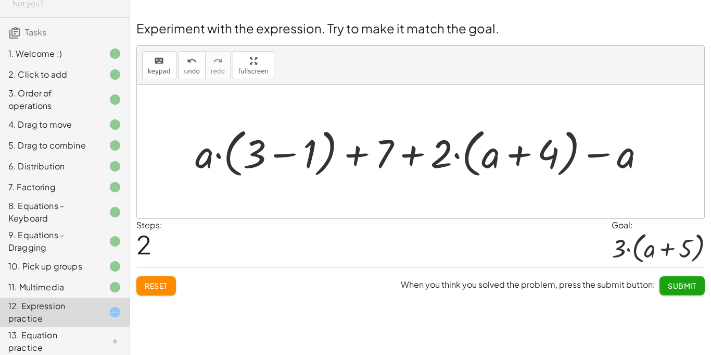
click at [519, 153] on div at bounding box center [425, 152] width 470 height 58
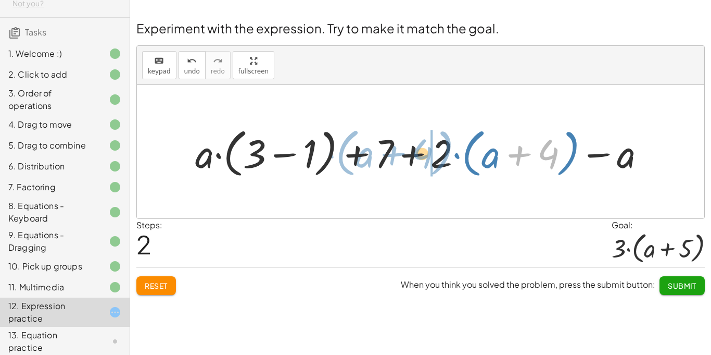
drag, startPoint x: 519, startPoint y: 153, endPoint x: 396, endPoint y: 153, distance: 122.4
click at [396, 153] on div at bounding box center [425, 152] width 470 height 58
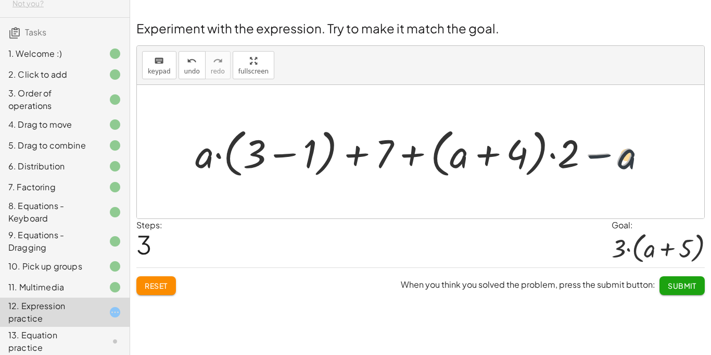
click at [602, 158] on div at bounding box center [425, 152] width 470 height 58
drag, startPoint x: 631, startPoint y: 157, endPoint x: 497, endPoint y: 155, distance: 134.4
click at [497, 155] on div at bounding box center [425, 152] width 470 height 58
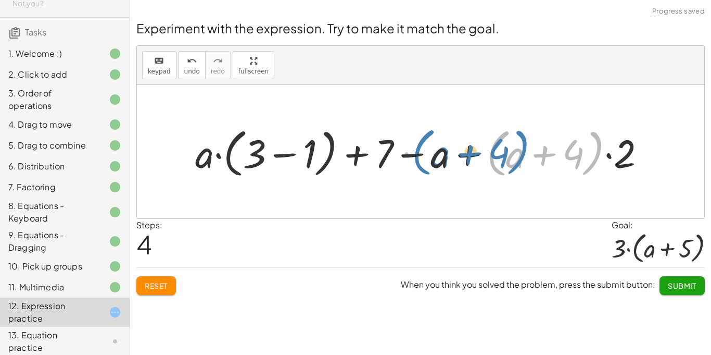
drag, startPoint x: 497, startPoint y: 155, endPoint x: 420, endPoint y: 153, distance: 76.6
click at [420, 153] on div at bounding box center [425, 152] width 470 height 58
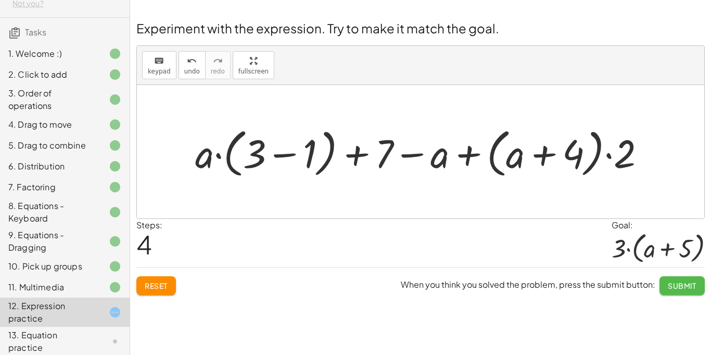
click at [687, 281] on span "Submit" at bounding box center [682, 285] width 29 height 9
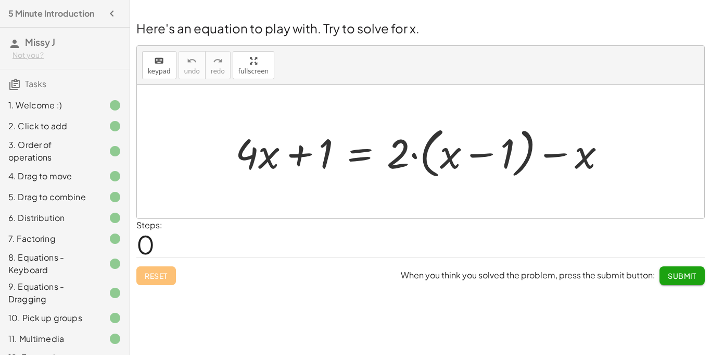
scroll to position [96, 0]
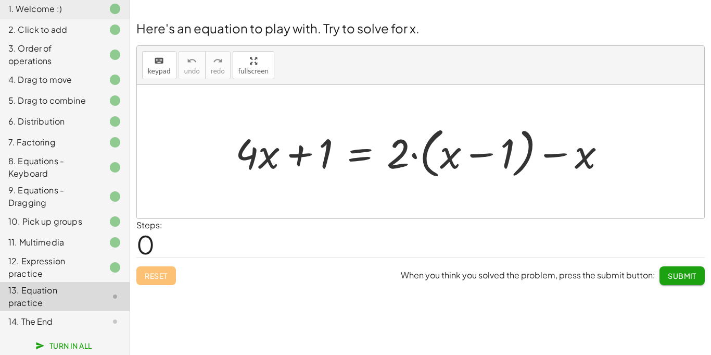
drag, startPoint x: 669, startPoint y: 89, endPoint x: 367, endPoint y: -45, distance: 330.5
click at [367, 0] on html "5 Minute Introduction Missy J Not you? Tasks 1. Welcome :) 2. Click to add 3. O…" at bounding box center [355, 177] width 711 height 355
drag, startPoint x: 463, startPoint y: 147, endPoint x: 475, endPoint y: 150, distance: 11.9
click at [475, 150] on div at bounding box center [424, 152] width 389 height 60
drag, startPoint x: 504, startPoint y: 156, endPoint x: 411, endPoint y: 161, distance: 93.4
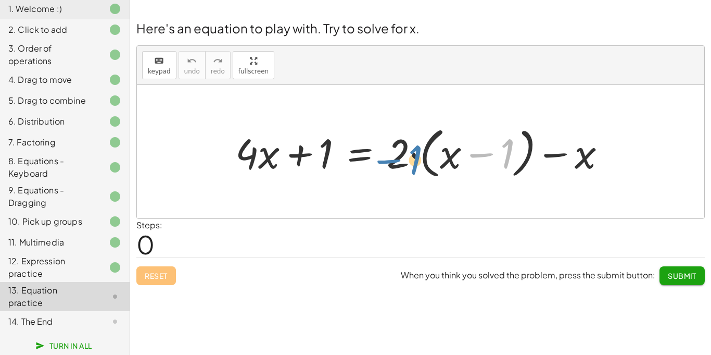
click at [411, 161] on div at bounding box center [424, 152] width 389 height 60
click at [402, 157] on div at bounding box center [424, 152] width 389 height 60
drag, startPoint x: 401, startPoint y: 154, endPoint x: 524, endPoint y: 154, distance: 122.4
click at [524, 154] on div at bounding box center [424, 152] width 389 height 60
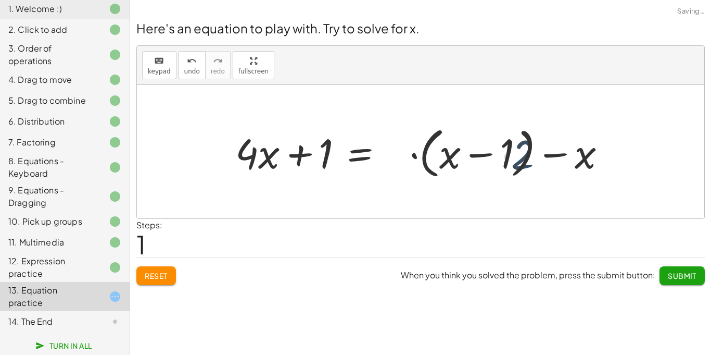
click at [524, 154] on div at bounding box center [424, 152] width 389 height 60
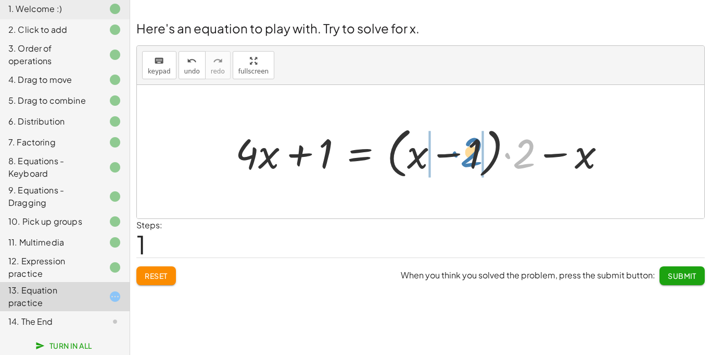
drag, startPoint x: 518, startPoint y: 152, endPoint x: 466, endPoint y: 150, distance: 52.6
click at [466, 150] on div at bounding box center [424, 152] width 389 height 60
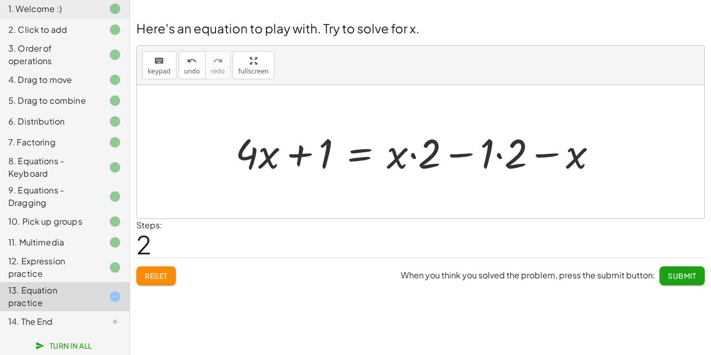
click at [152, 277] on span "Reset" at bounding box center [156, 275] width 23 height 9
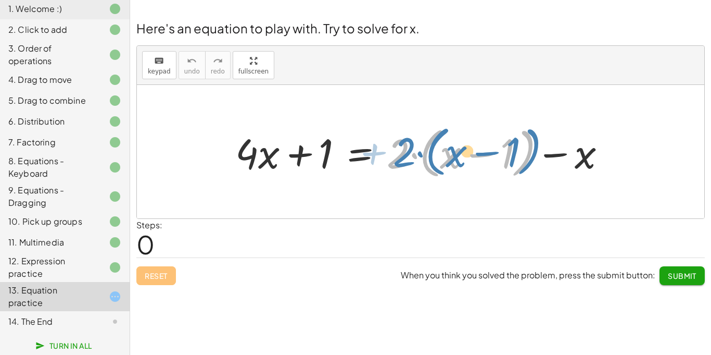
drag, startPoint x: 405, startPoint y: 152, endPoint x: 410, endPoint y: 150, distance: 5.4
click at [410, 150] on div at bounding box center [421, 152] width 382 height 60
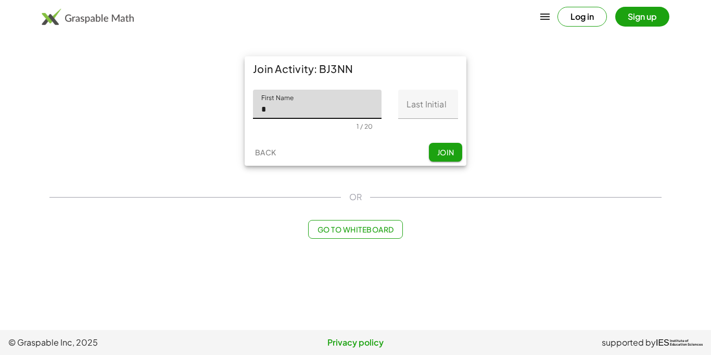
type input "*****"
click at [427, 110] on input "Last Initial" at bounding box center [428, 104] width 60 height 29
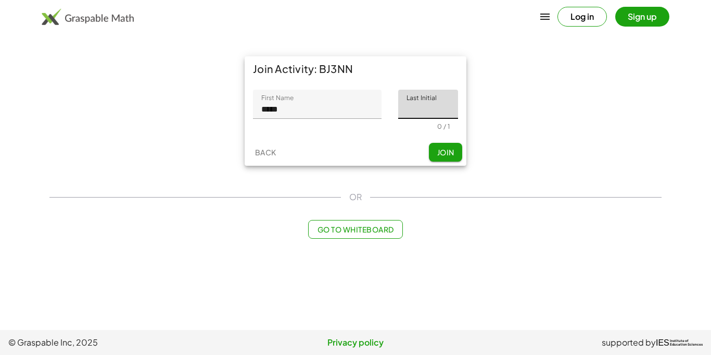
type input "*"
click at [444, 159] on button "Join" at bounding box center [445, 152] width 33 height 19
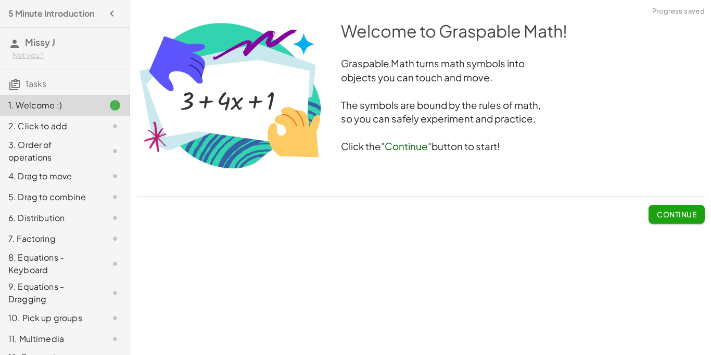
click at [669, 207] on button "Continue" at bounding box center [677, 214] width 56 height 19
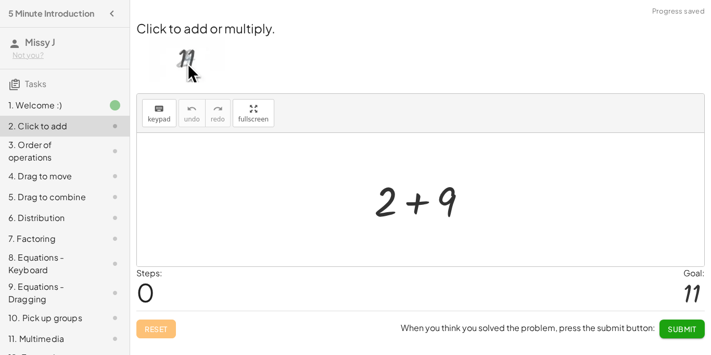
click at [415, 206] on div at bounding box center [424, 200] width 111 height 54
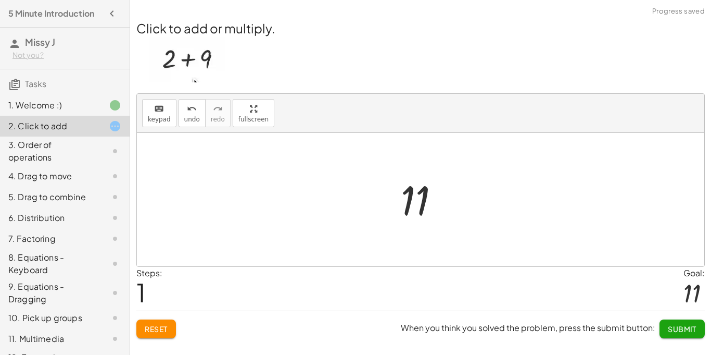
click at [678, 333] on button "Submit" at bounding box center [682, 328] width 45 height 19
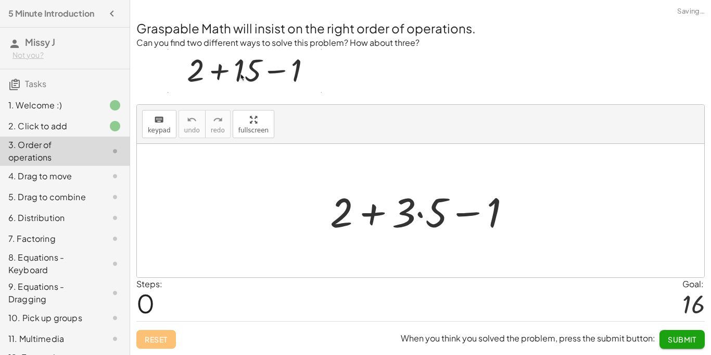
click at [363, 213] on div at bounding box center [425, 211] width 200 height 54
click at [420, 215] on div at bounding box center [425, 211] width 200 height 54
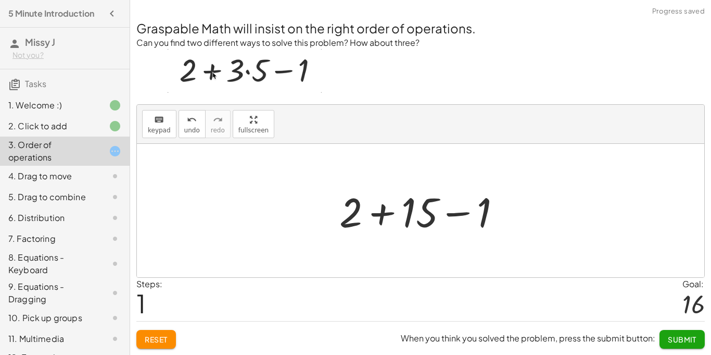
click at [384, 214] on div at bounding box center [424, 211] width 181 height 54
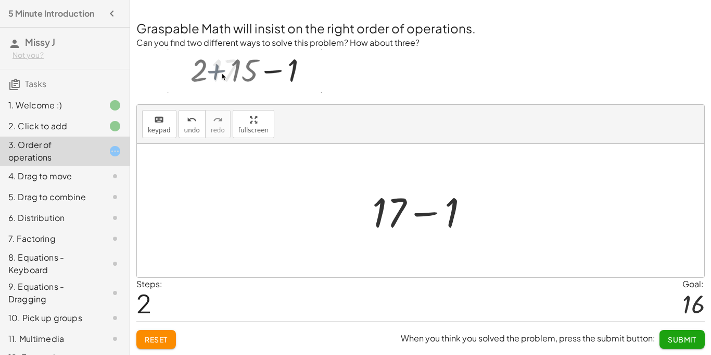
click at [432, 211] on div at bounding box center [425, 211] width 116 height 54
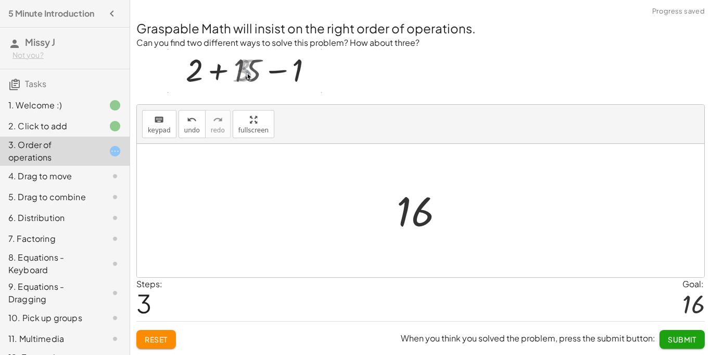
click at [683, 341] on span "Submit" at bounding box center [682, 338] width 29 height 9
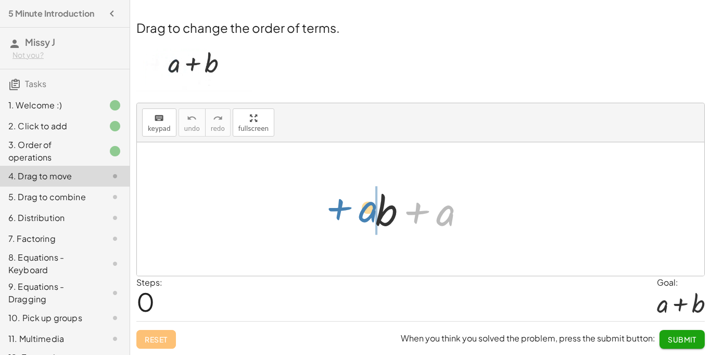
drag, startPoint x: 448, startPoint y: 217, endPoint x: 371, endPoint y: 213, distance: 77.7
click at [371, 213] on div at bounding box center [424, 209] width 109 height 54
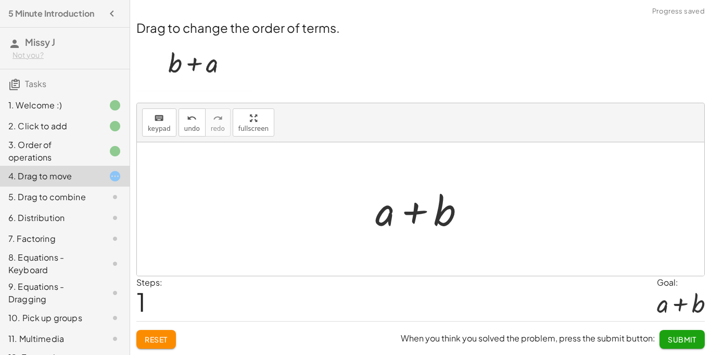
click at [684, 342] on span "Submit" at bounding box center [682, 338] width 29 height 9
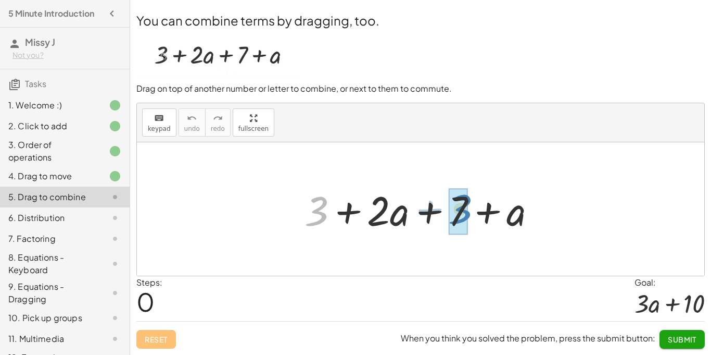
drag, startPoint x: 321, startPoint y: 210, endPoint x: 465, endPoint y: 208, distance: 143.7
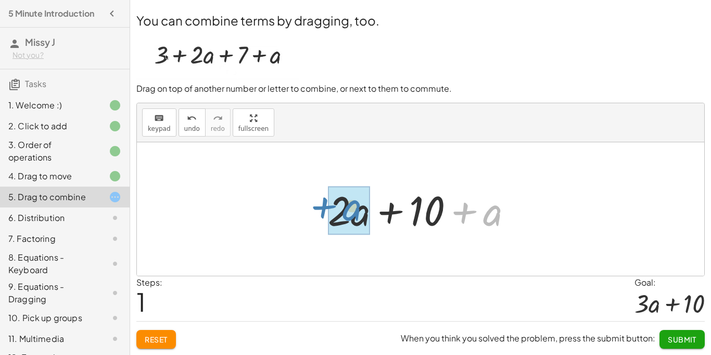
drag, startPoint x: 500, startPoint y: 214, endPoint x: 360, endPoint y: 209, distance: 140.7
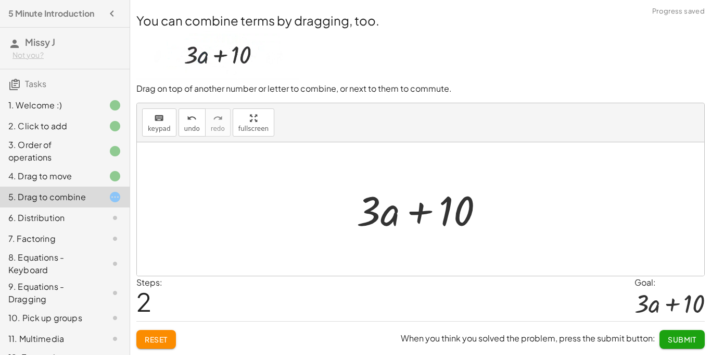
click at [685, 337] on span "Submit" at bounding box center [682, 338] width 29 height 9
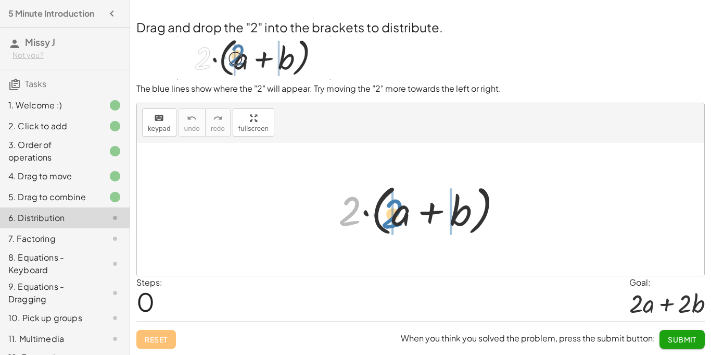
drag, startPoint x: 350, startPoint y: 216, endPoint x: 393, endPoint y: 218, distance: 42.8
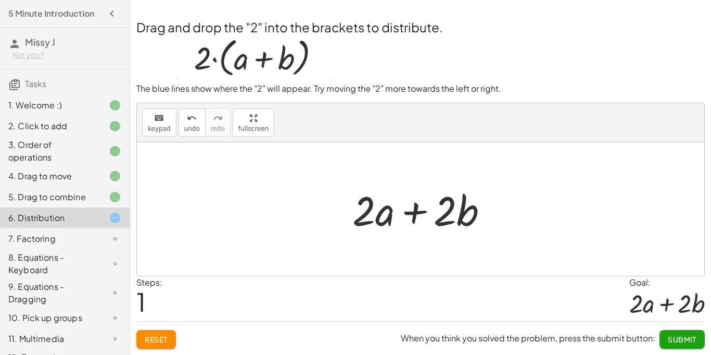
click at [678, 340] on span "Submit" at bounding box center [682, 338] width 29 height 9
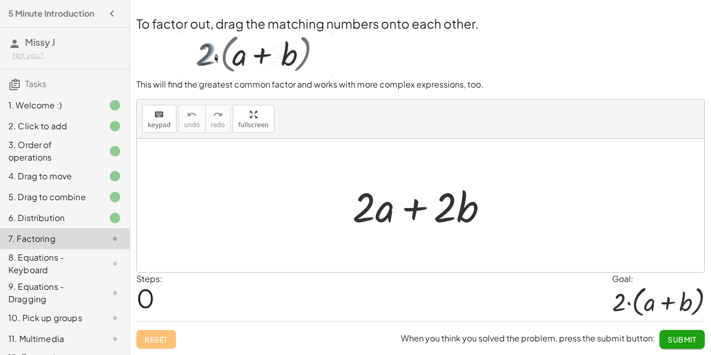
click at [688, 345] on button "Submit" at bounding box center [682, 339] width 45 height 19
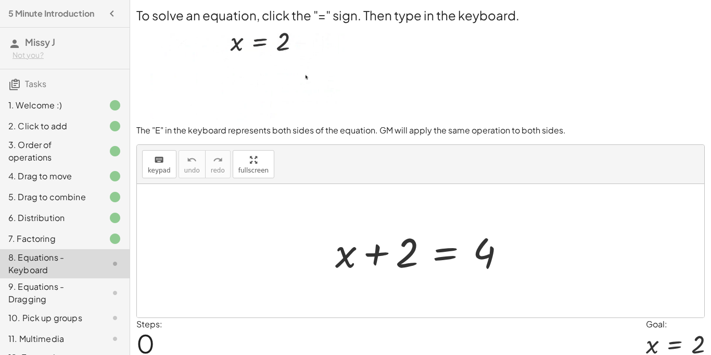
click at [438, 253] on div at bounding box center [424, 251] width 189 height 54
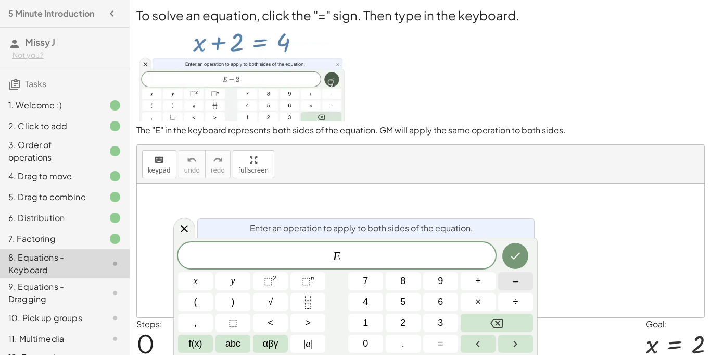
click at [513, 278] on span "–" at bounding box center [515, 281] width 5 height 14
click at [405, 326] on span "2" at bounding box center [402, 323] width 5 height 14
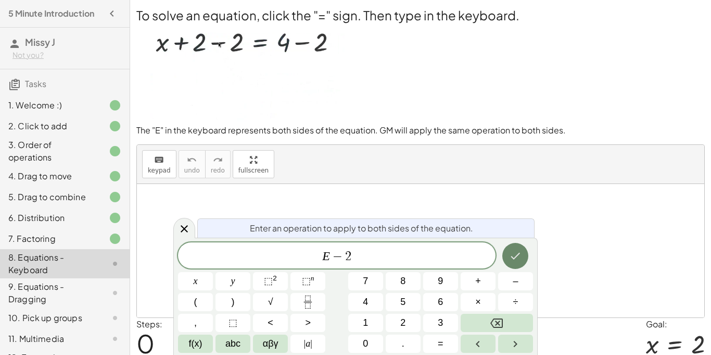
click at [517, 258] on icon "Done" at bounding box center [515, 255] width 12 height 12
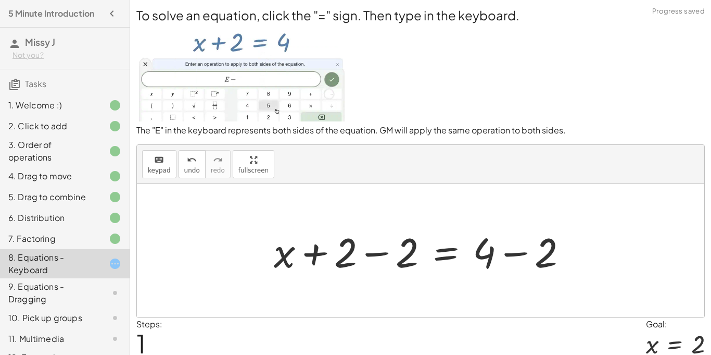
click at [513, 256] on div at bounding box center [425, 251] width 312 height 54
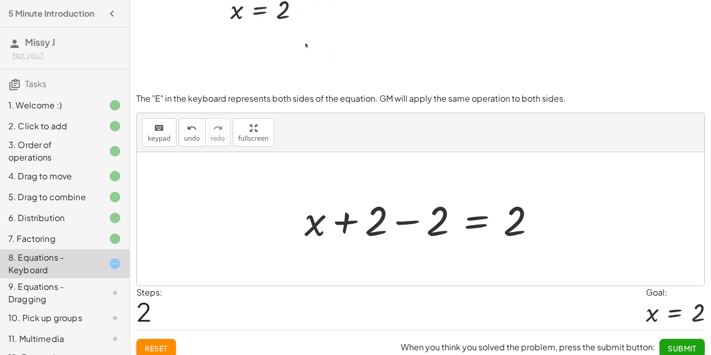
scroll to position [37, 0]
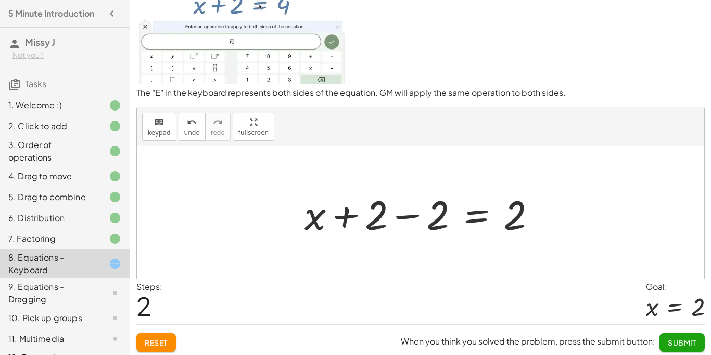
click at [148, 347] on button "Reset" at bounding box center [156, 342] width 40 height 19
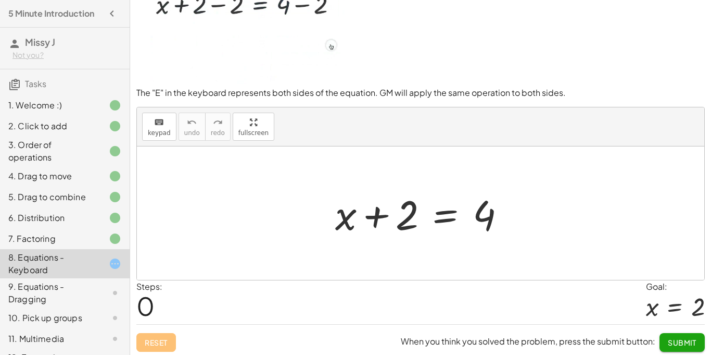
click at [445, 213] on div at bounding box center [424, 213] width 189 height 54
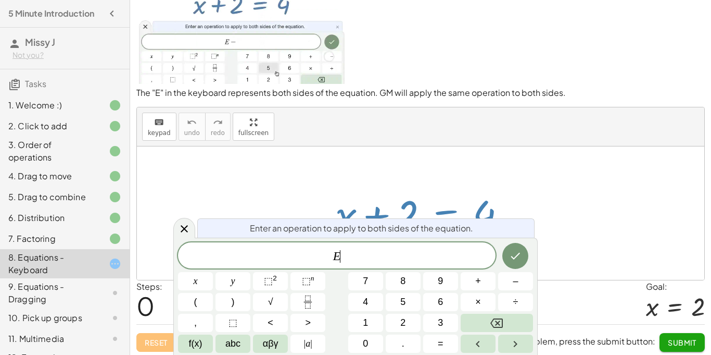
scroll to position [1, 0]
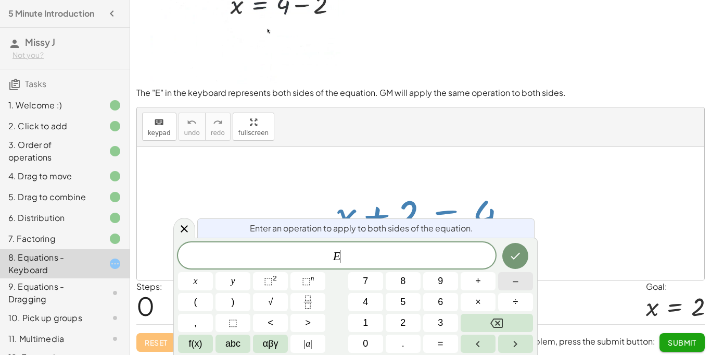
click at [521, 273] on button "–" at bounding box center [515, 281] width 35 height 18
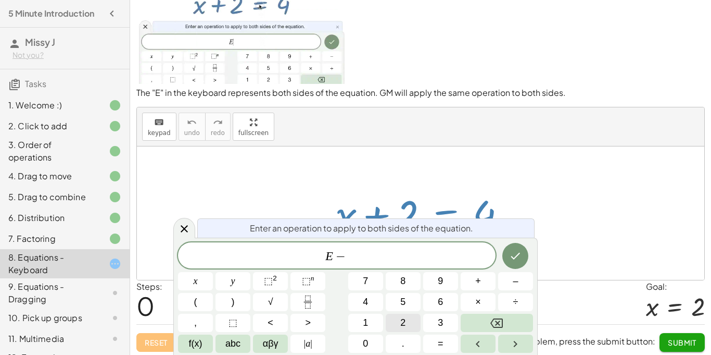
click at [409, 320] on button "2" at bounding box center [403, 322] width 35 height 18
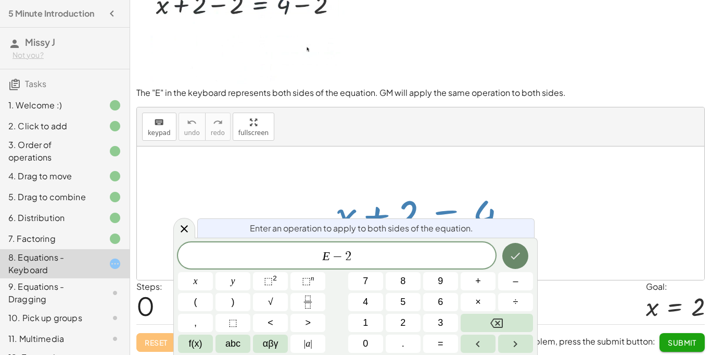
click at [510, 260] on icon "Done" at bounding box center [515, 255] width 12 height 12
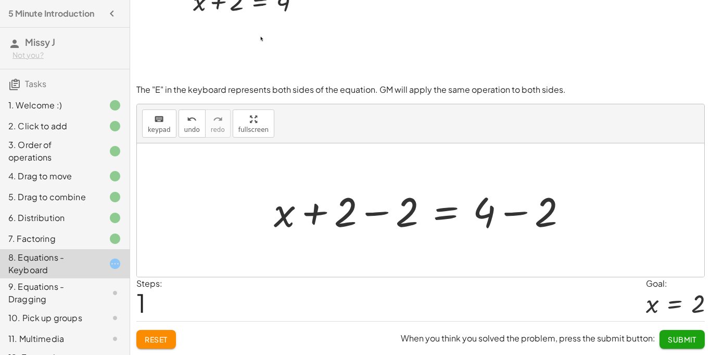
scroll to position [0, 0]
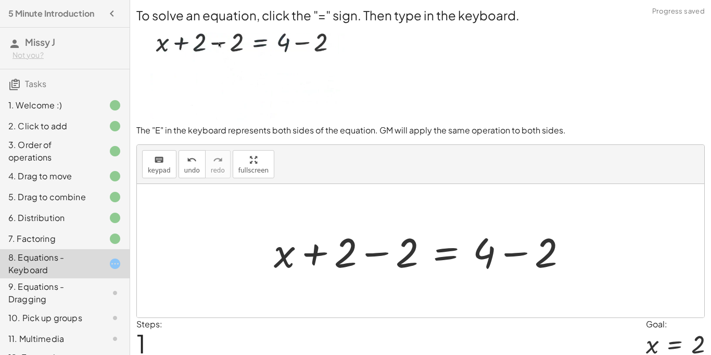
click at [375, 248] on div at bounding box center [425, 251] width 312 height 54
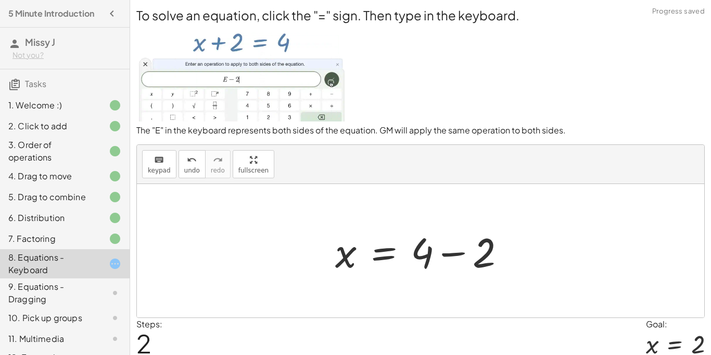
click at [449, 256] on div at bounding box center [424, 251] width 189 height 54
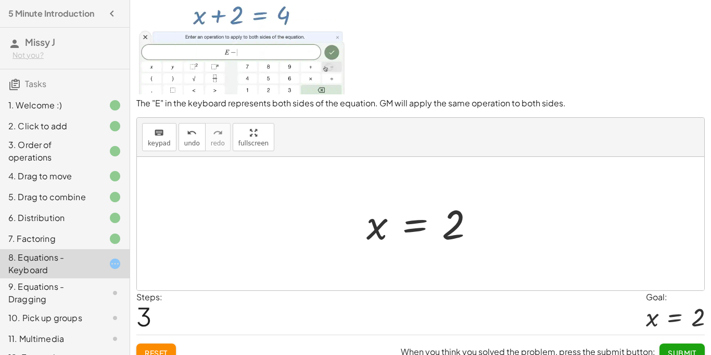
scroll to position [31, 0]
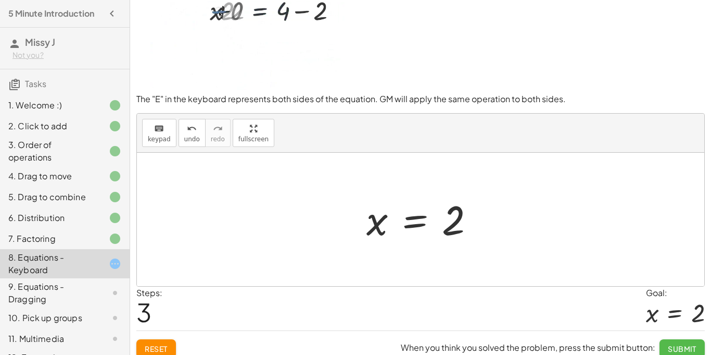
click at [691, 351] on span "Submit" at bounding box center [682, 348] width 29 height 9
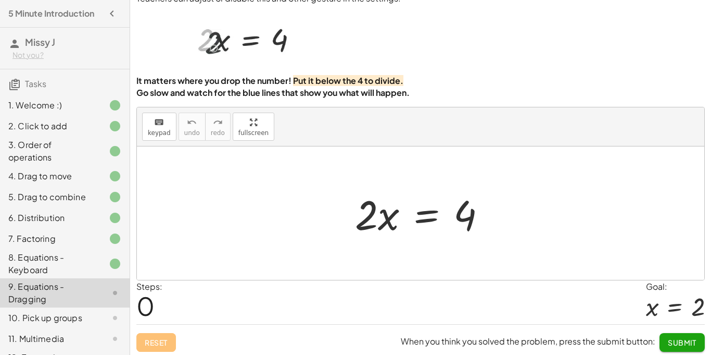
scroll to position [28, 0]
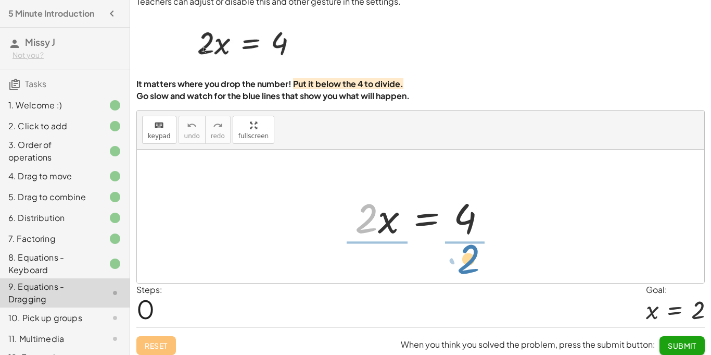
drag, startPoint x: 369, startPoint y: 221, endPoint x: 471, endPoint y: 262, distance: 109.4
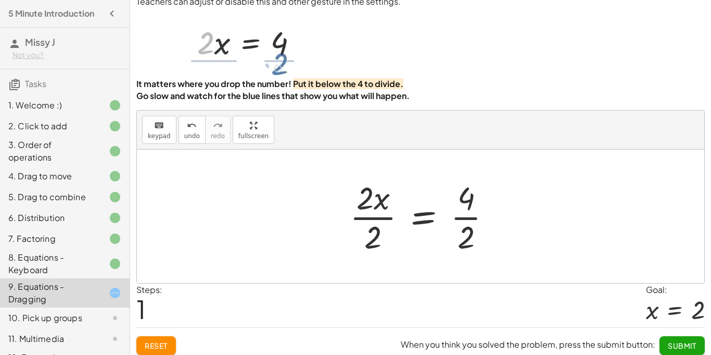
click at [375, 217] on div at bounding box center [425, 216] width 160 height 80
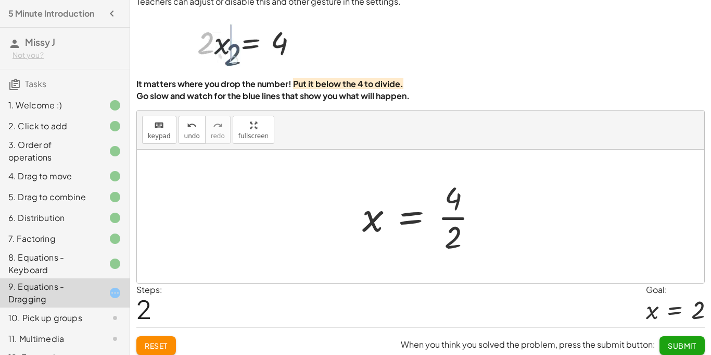
click at [449, 217] on div at bounding box center [424, 216] width 135 height 80
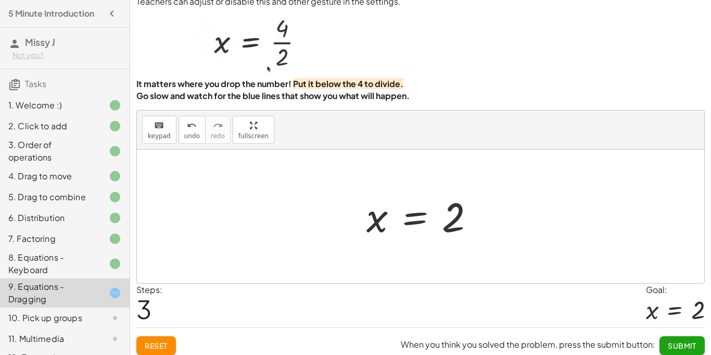
click at [682, 343] on span "Submit" at bounding box center [682, 345] width 29 height 9
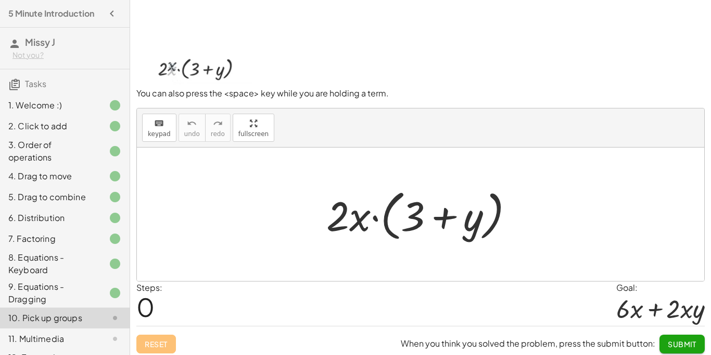
scroll to position [33, 0]
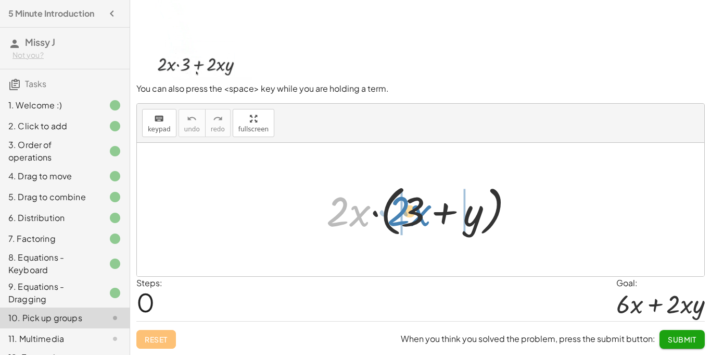
drag, startPoint x: 361, startPoint y: 219, endPoint x: 422, endPoint y: 219, distance: 60.9
click at [422, 219] on div at bounding box center [424, 210] width 206 height 60
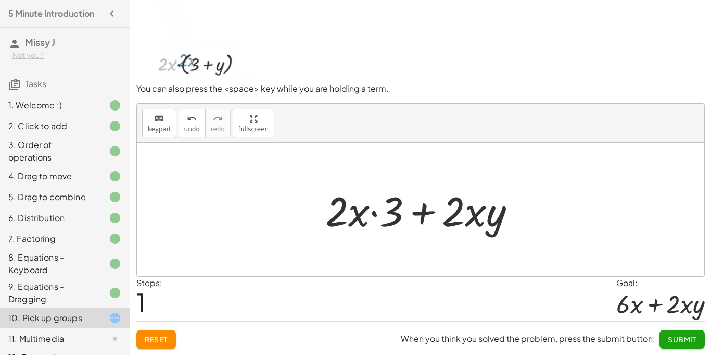
click at [337, 210] on div at bounding box center [424, 210] width 209 height 54
click at [356, 213] on div at bounding box center [424, 210] width 209 height 54
click at [404, 210] on div at bounding box center [424, 210] width 209 height 54
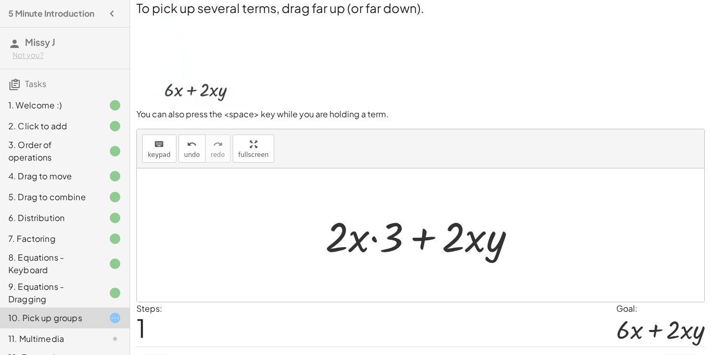
scroll to position [10, 0]
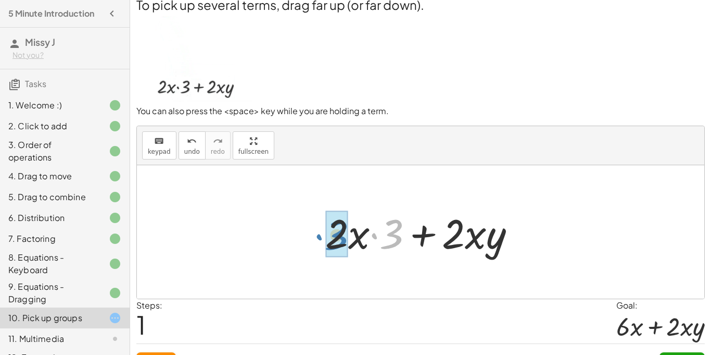
drag, startPoint x: 394, startPoint y: 231, endPoint x: 340, endPoint y: 232, distance: 54.7
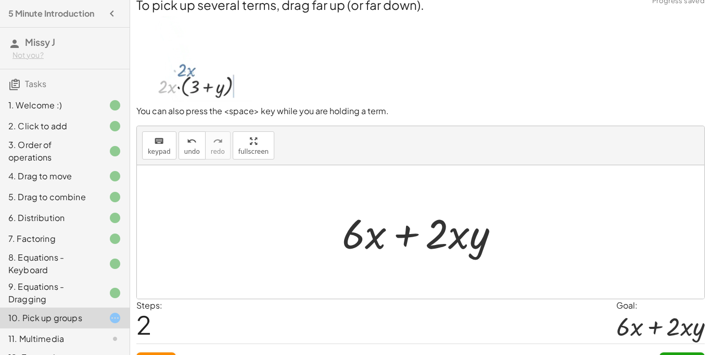
scroll to position [33, 0]
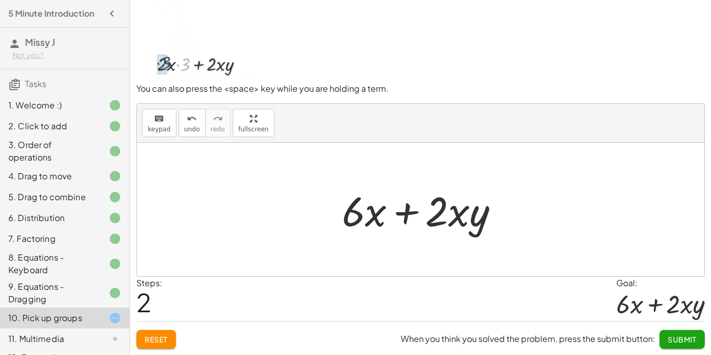
click at [675, 338] on span "Submit" at bounding box center [682, 338] width 29 height 9
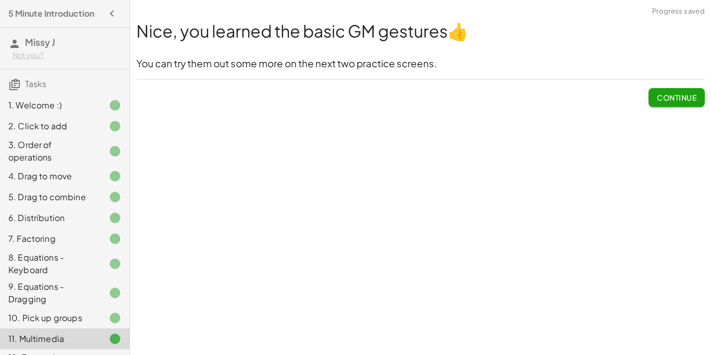
click at [666, 93] on span "Continue" at bounding box center [677, 97] width 40 height 9
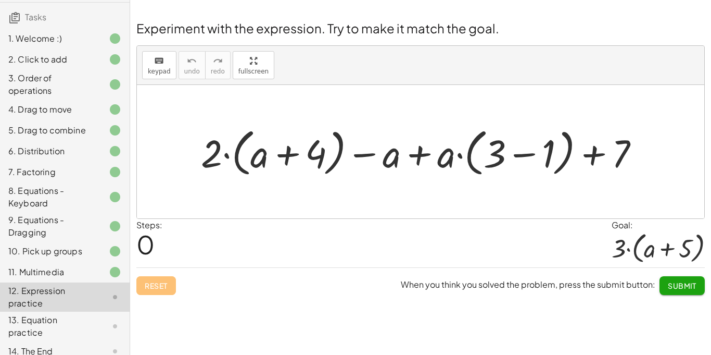
scroll to position [96, 0]
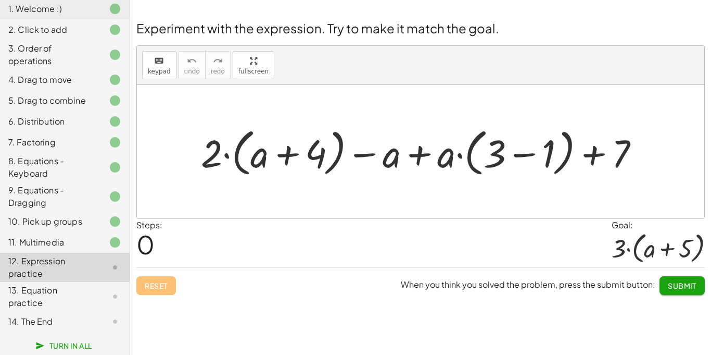
click at [524, 154] on div at bounding box center [424, 151] width 457 height 56
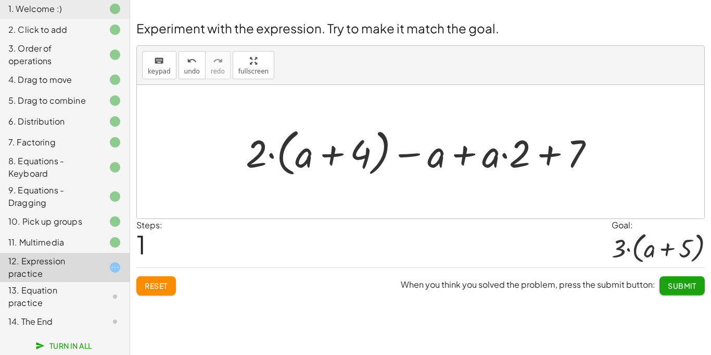
click at [332, 158] on div at bounding box center [425, 151] width 368 height 56
drag, startPoint x: 256, startPoint y: 154, endPoint x: 304, endPoint y: 156, distance: 48.5
click at [304, 156] on div at bounding box center [425, 151] width 368 height 56
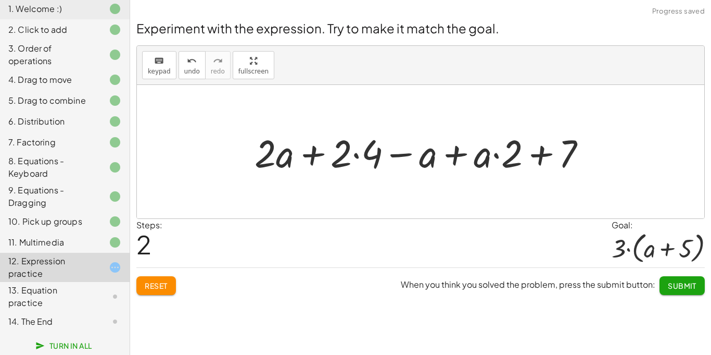
click at [309, 155] on div at bounding box center [424, 152] width 351 height 51
click at [458, 156] on div at bounding box center [424, 152] width 351 height 51
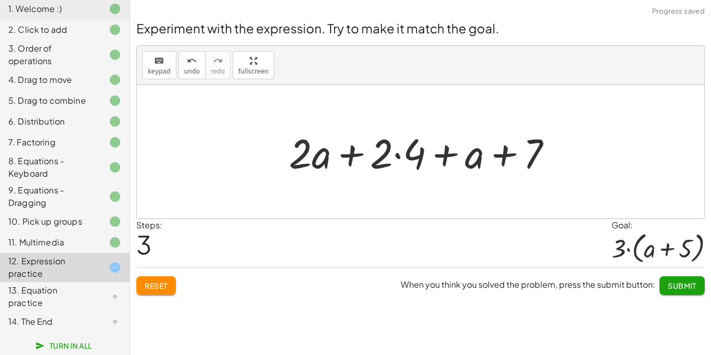
click at [498, 156] on div at bounding box center [425, 152] width 282 height 54
click at [444, 156] on div at bounding box center [425, 152] width 282 height 54
click at [404, 157] on div at bounding box center [425, 152] width 282 height 54
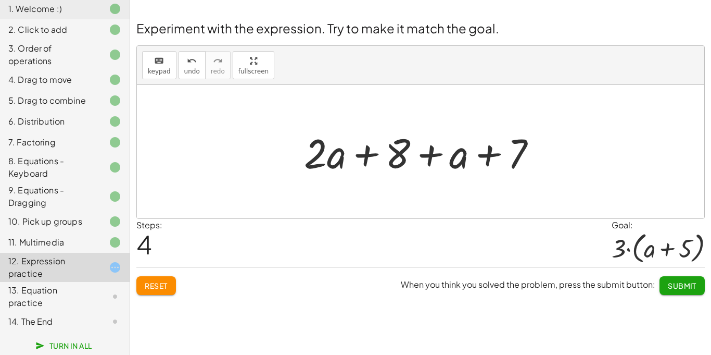
click at [162, 278] on button "Reset" at bounding box center [156, 285] width 40 height 19
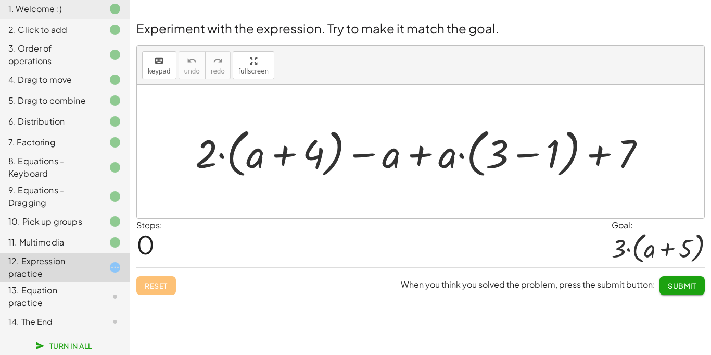
click at [532, 154] on div at bounding box center [425, 152] width 470 height 58
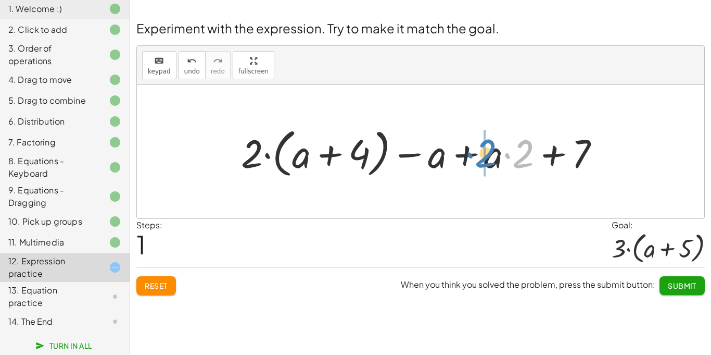
drag, startPoint x: 527, startPoint y: 148, endPoint x: 489, endPoint y: 148, distance: 38.5
click at [489, 148] on div at bounding box center [425, 152] width 378 height 58
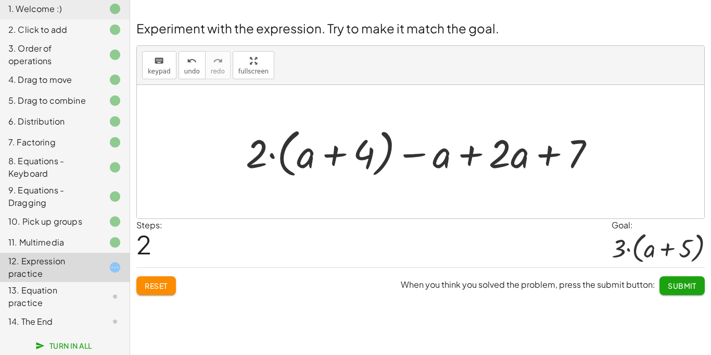
click at [496, 154] on div at bounding box center [425, 152] width 368 height 58
click at [500, 158] on div at bounding box center [425, 152] width 368 height 58
click at [444, 157] on div at bounding box center [425, 152] width 368 height 58
click at [342, 156] on div at bounding box center [425, 152] width 368 height 58
click at [512, 158] on div at bounding box center [425, 152] width 368 height 58
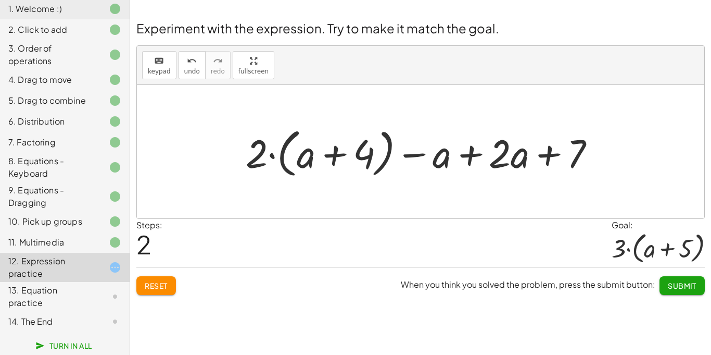
click at [462, 149] on div at bounding box center [425, 152] width 368 height 58
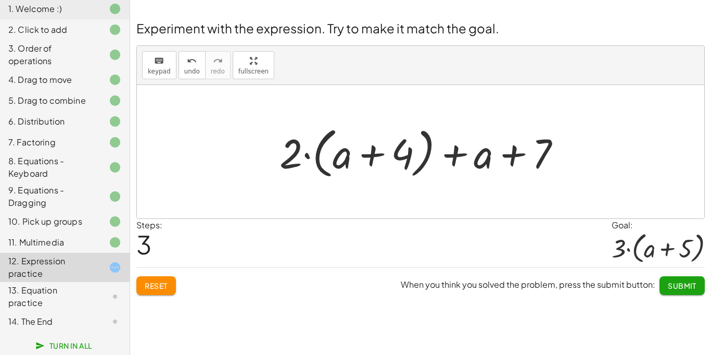
click at [168, 280] on button "Reset" at bounding box center [156, 285] width 40 height 19
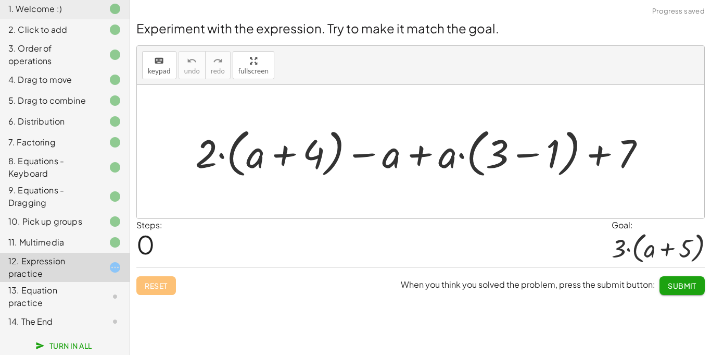
click at [511, 156] on div at bounding box center [425, 152] width 470 height 58
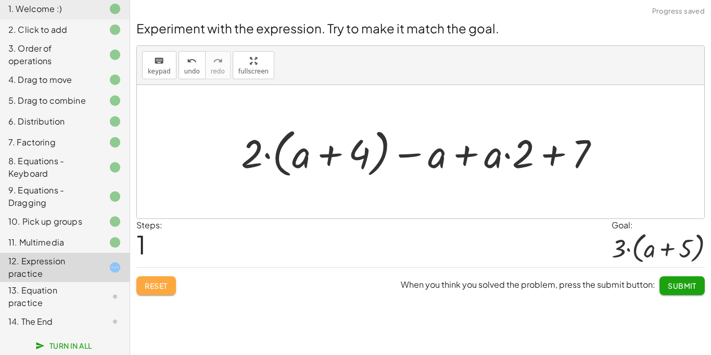
click at [159, 288] on span "Reset" at bounding box center [156, 285] width 23 height 9
